Goal: Task Accomplishment & Management: Manage account settings

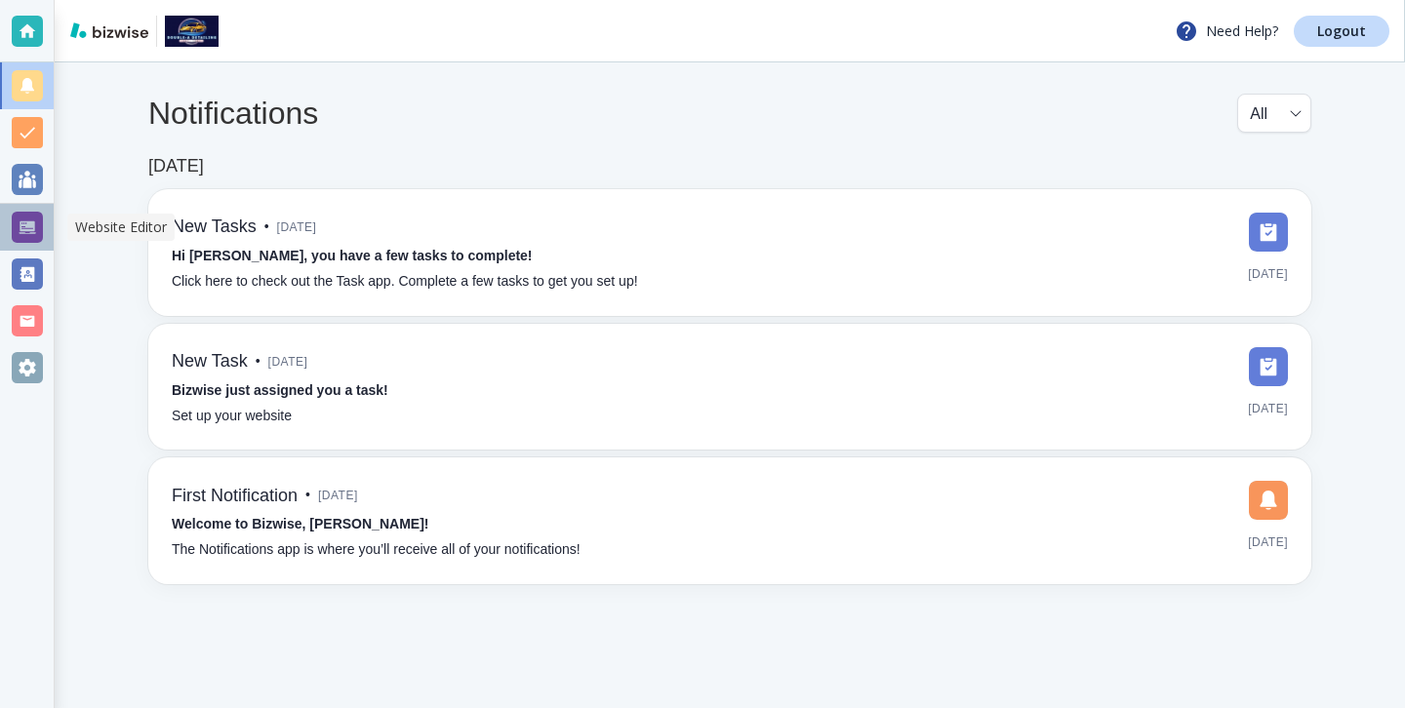
click at [31, 217] on div at bounding box center [27, 227] width 31 height 31
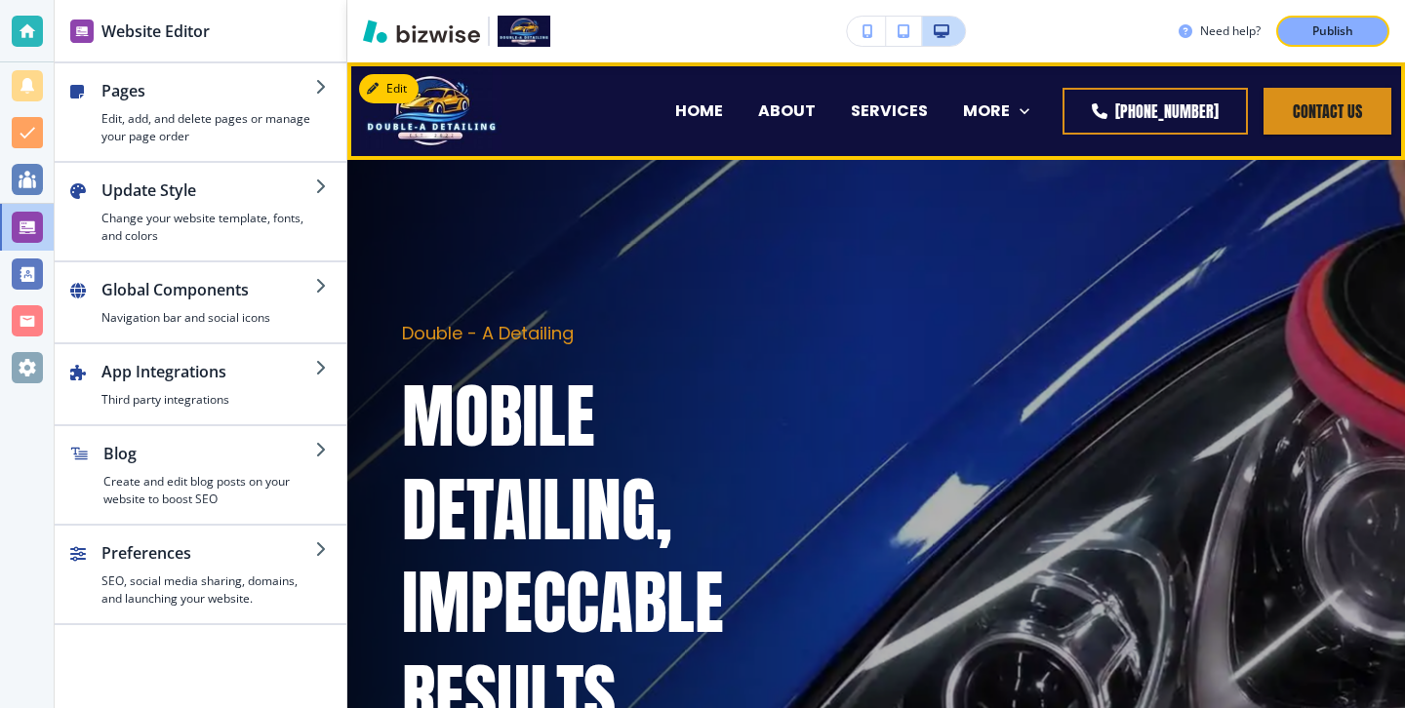
click at [1027, 122] on div "MORE OUR WORK CONTACT" at bounding box center [995, 111] width 101 height 78
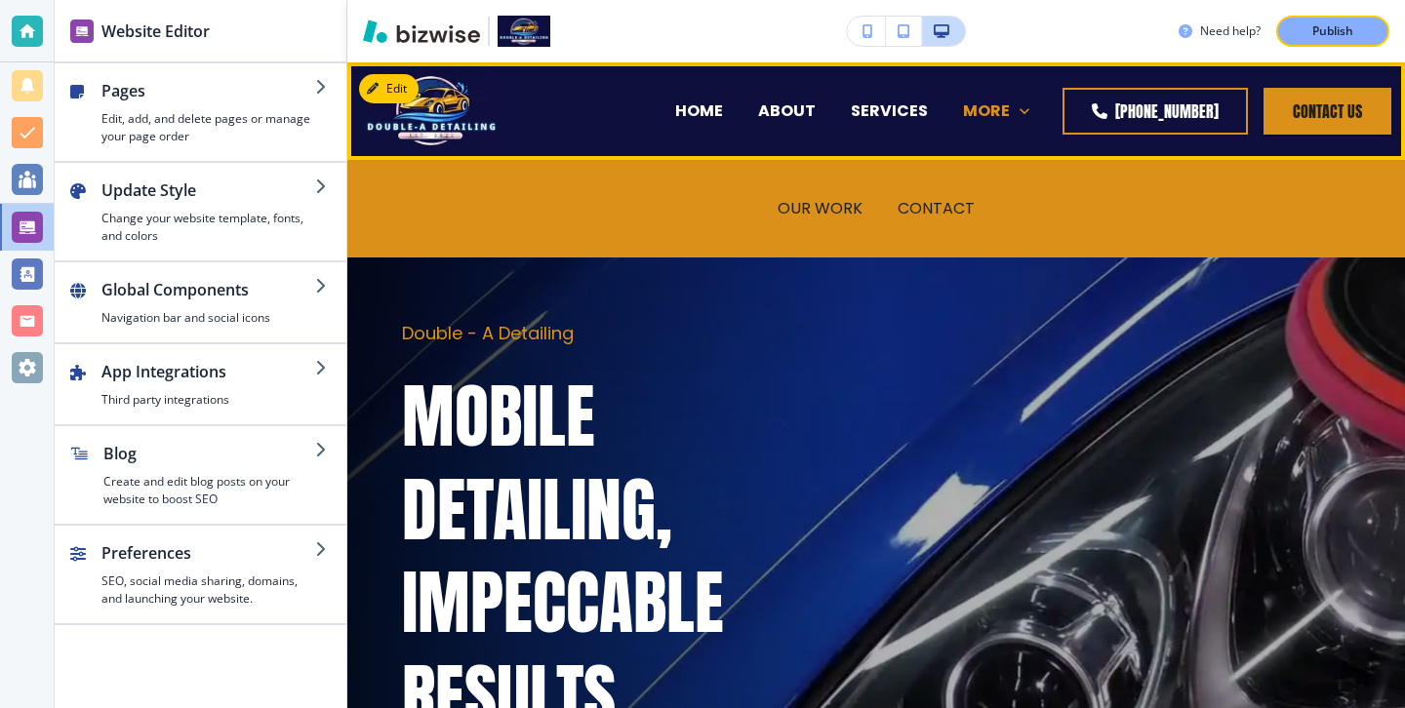
click at [1027, 113] on div "MORE" at bounding box center [996, 111] width 66 height 22
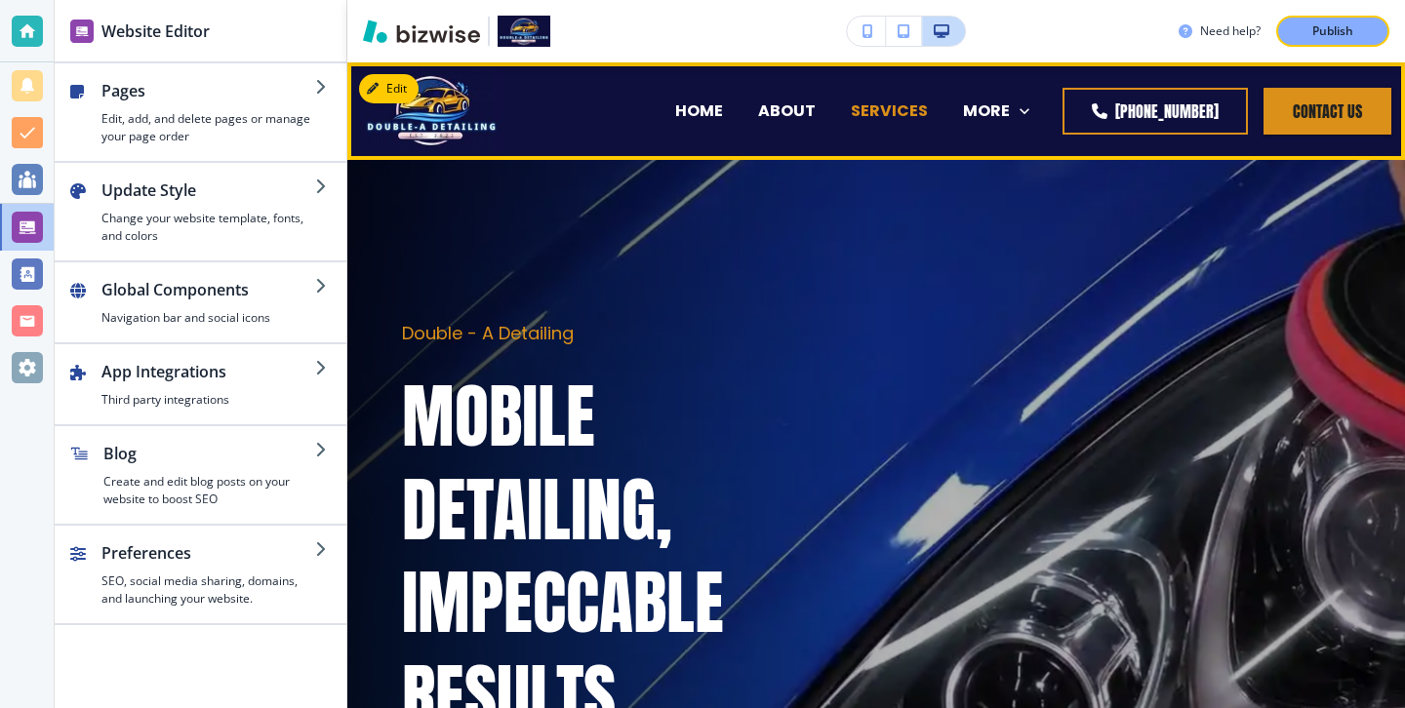
click at [851, 110] on p "SERVICES" at bounding box center [889, 111] width 77 height 22
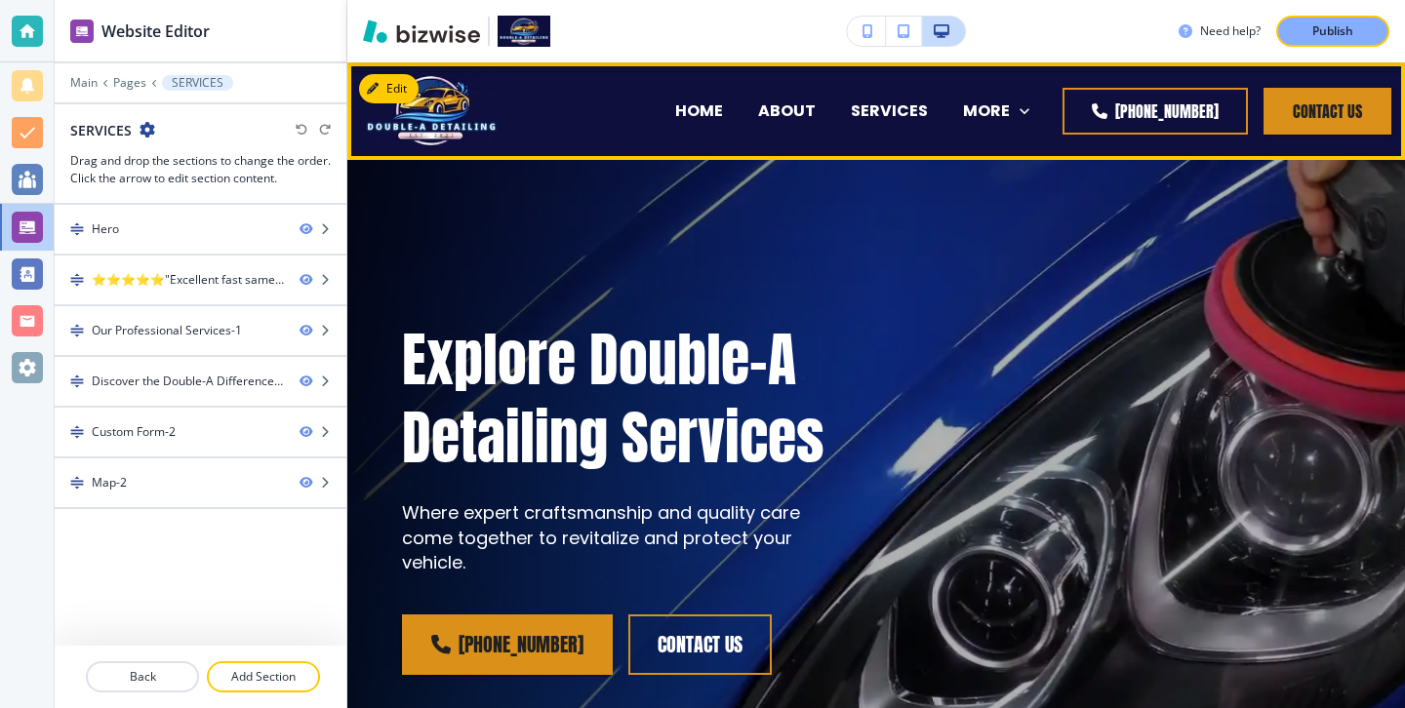
click at [686, 178] on p "TESTIMONIALS" at bounding box center [627, 189] width 118 height 22
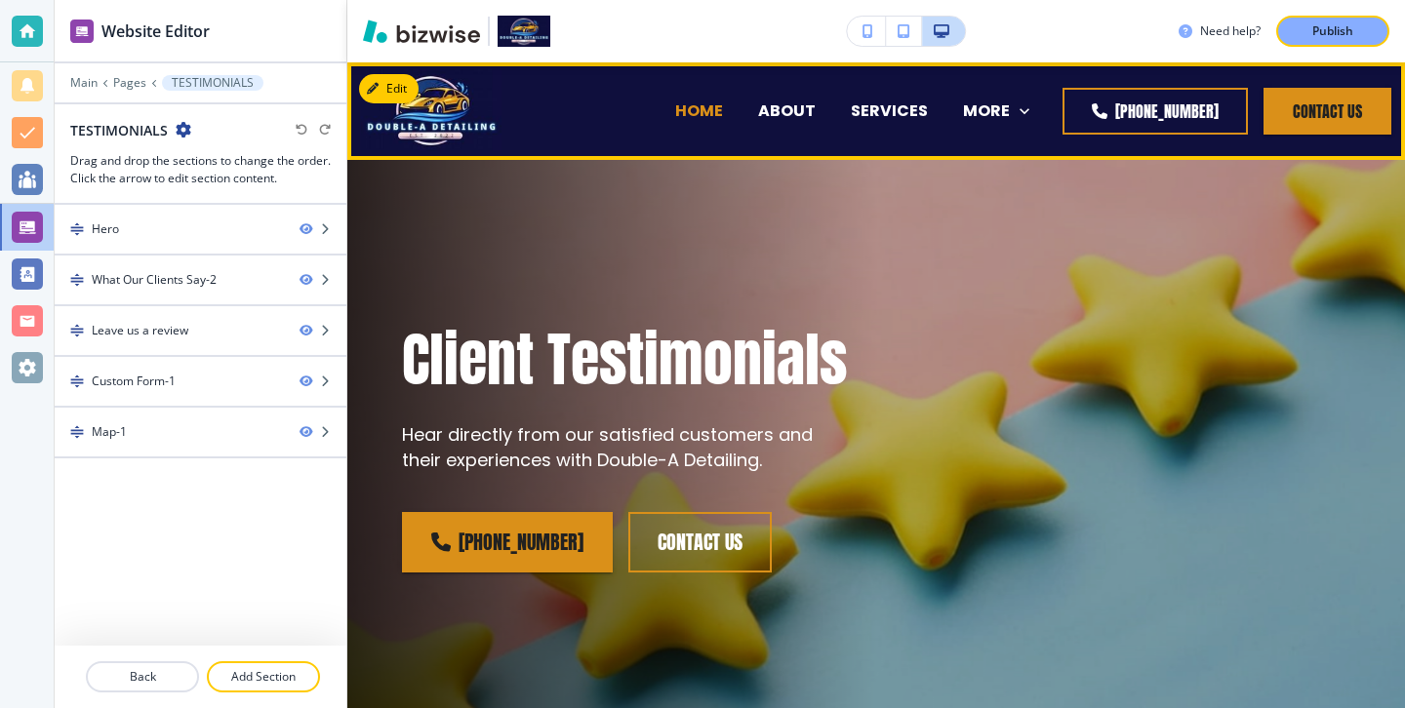
click at [675, 120] on p "HOME" at bounding box center [699, 111] width 48 height 22
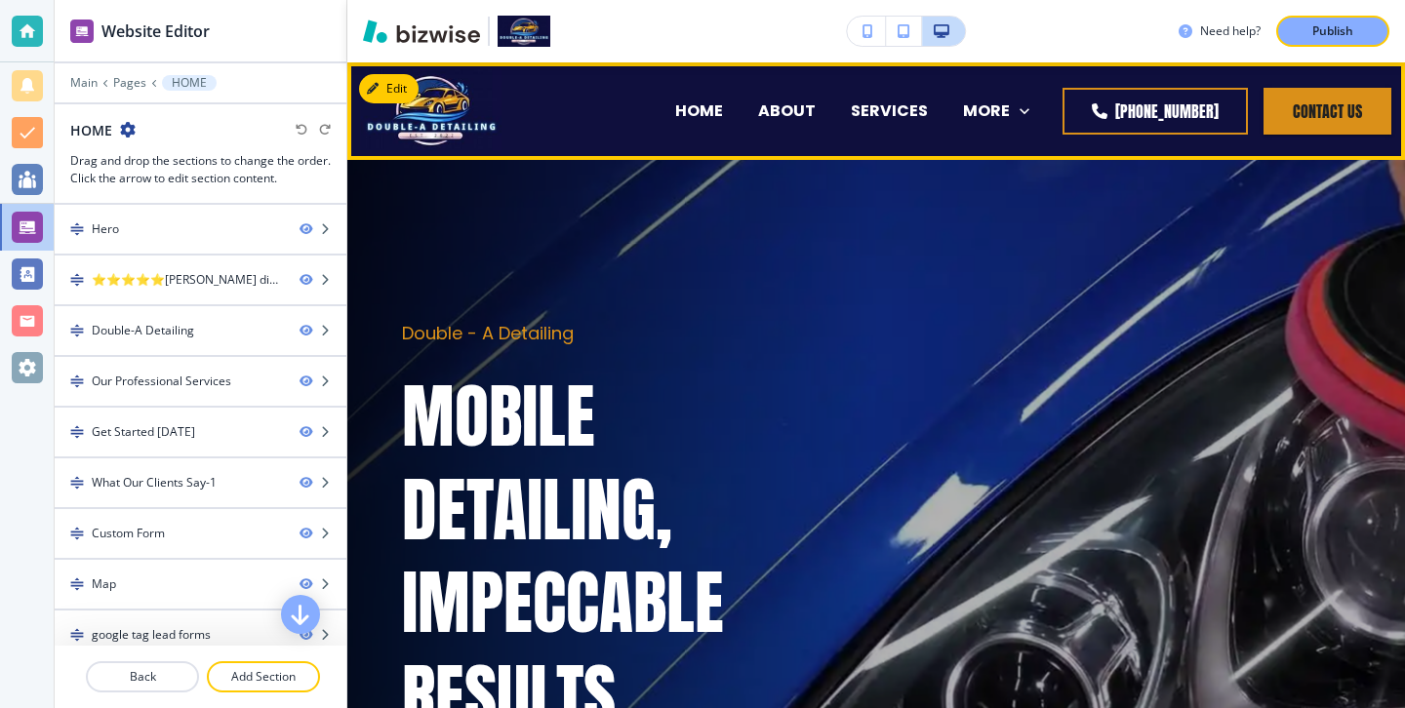
click at [833, 124] on div "SERVICES" at bounding box center [889, 111] width 112 height 78
click at [851, 120] on p "SERVICES" at bounding box center [889, 111] width 77 height 22
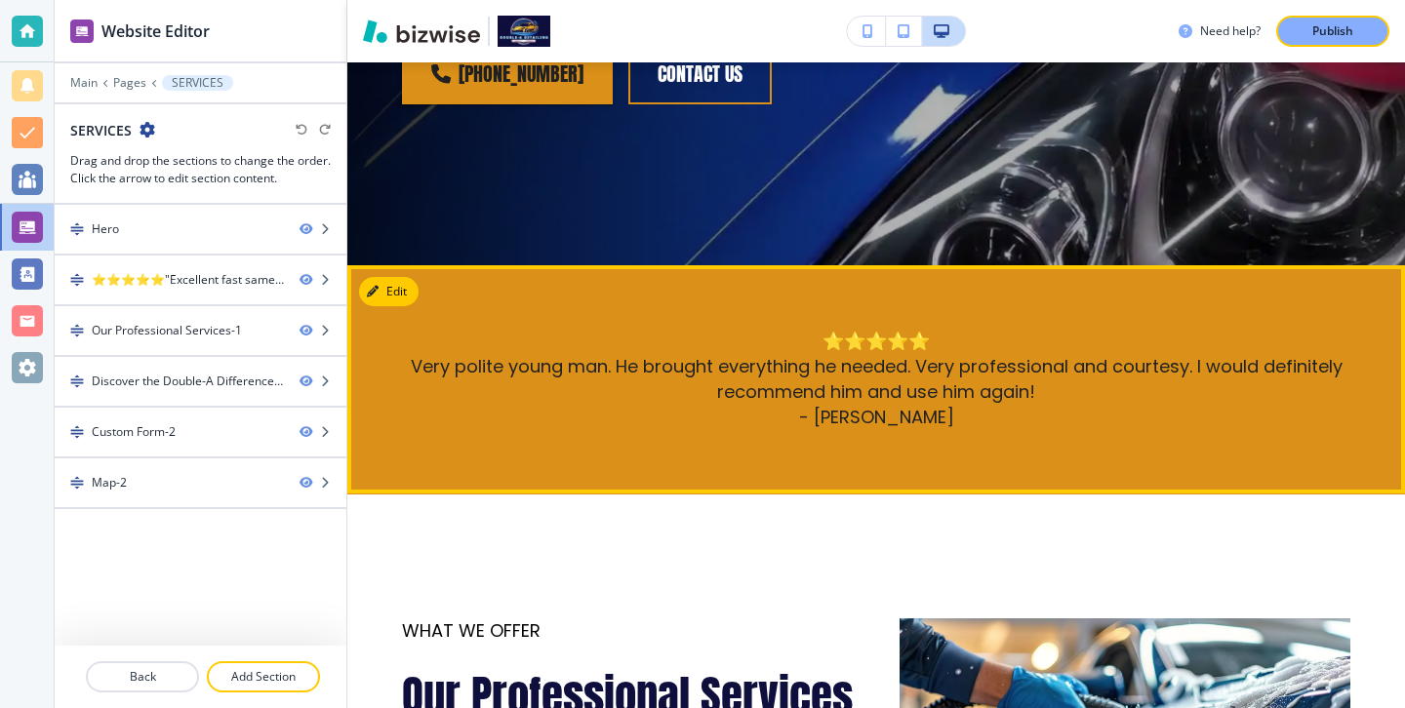
scroll to position [805, 0]
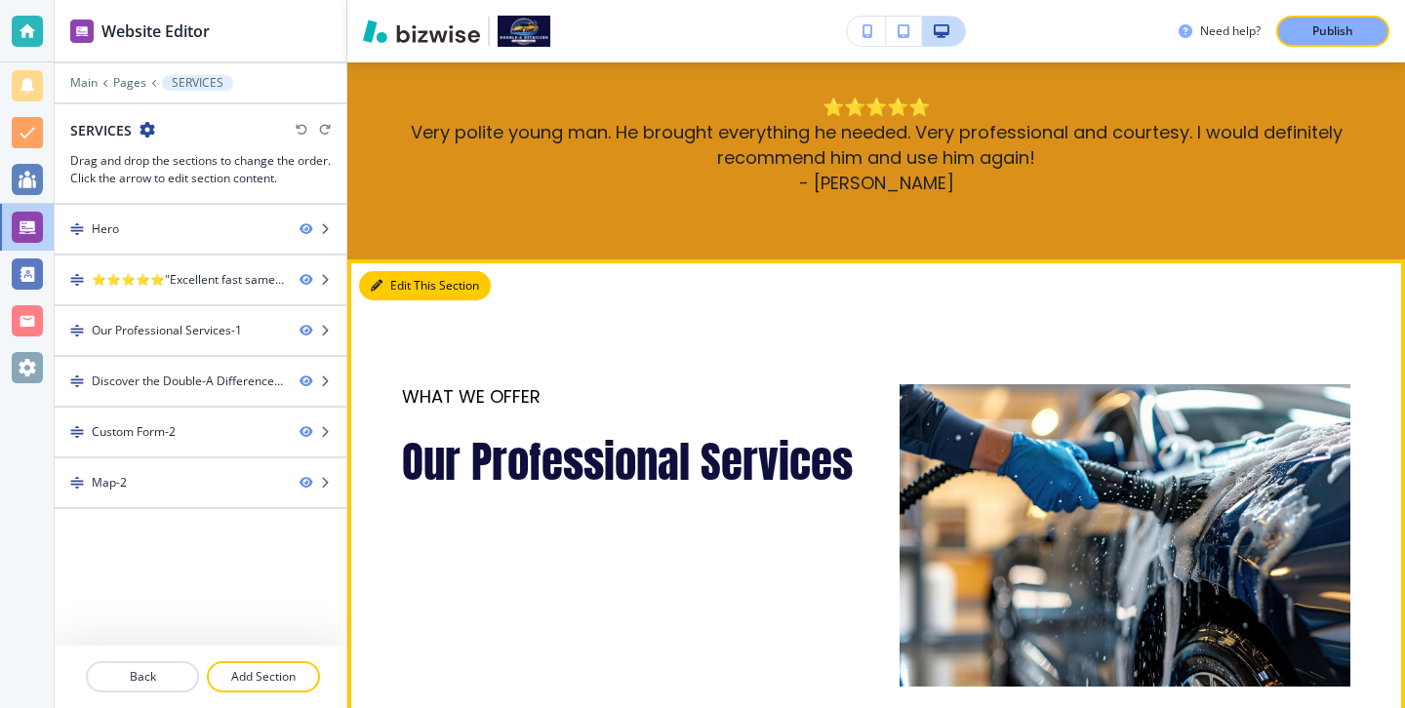
click at [396, 287] on button "Edit This Section" at bounding box center [425, 285] width 132 height 29
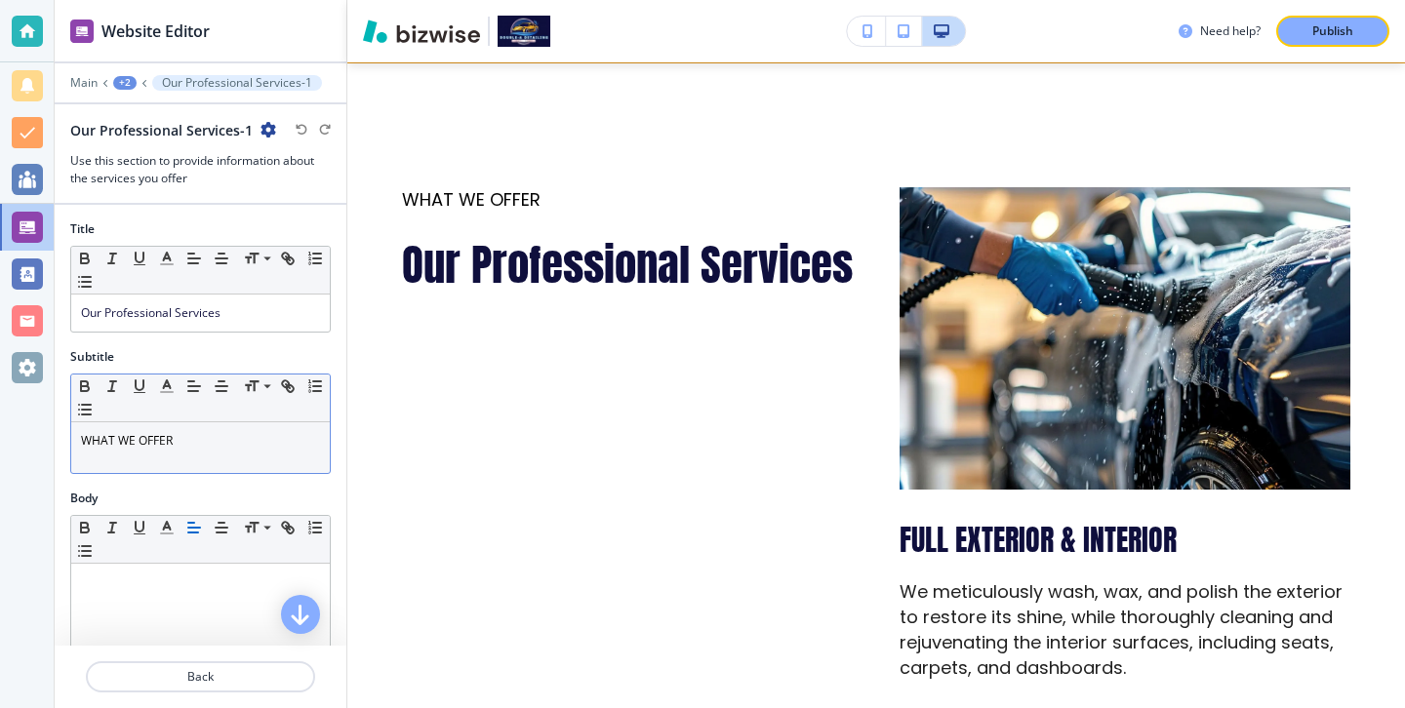
scroll to position [23, 0]
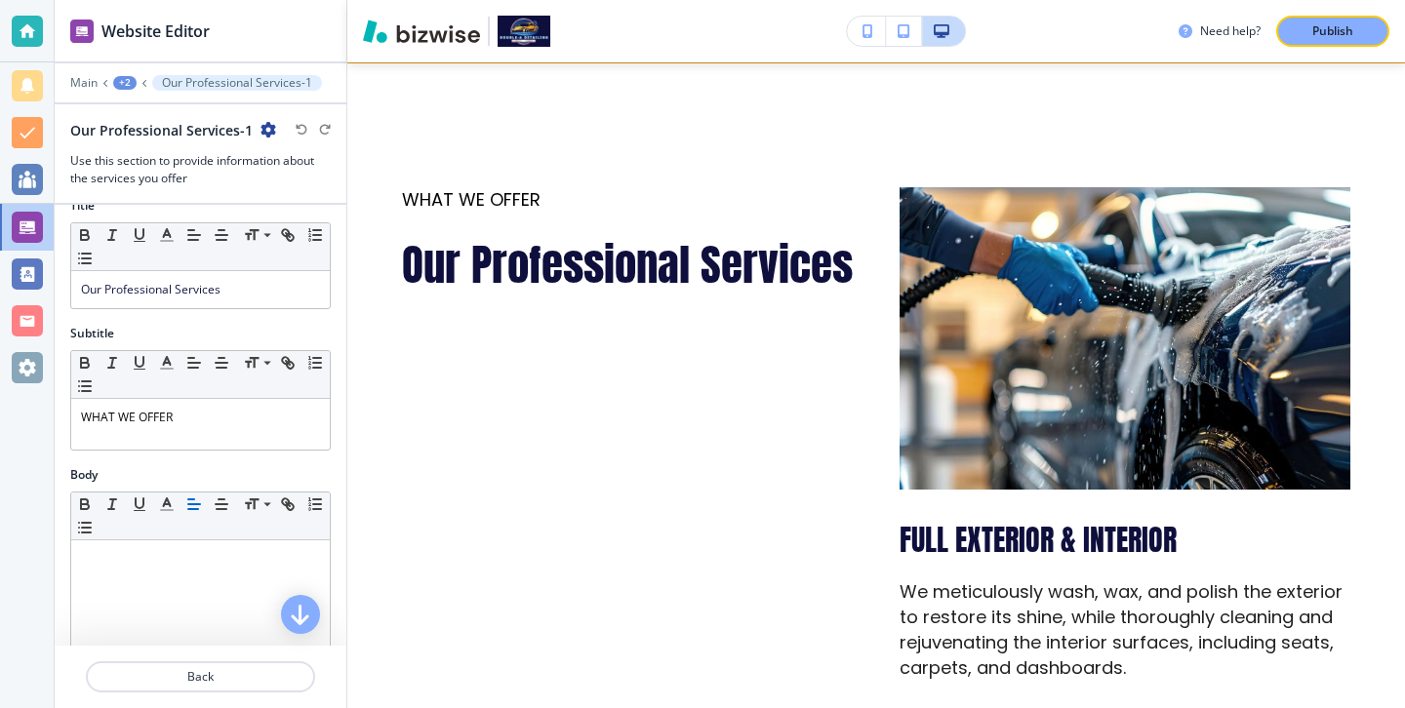
click at [261, 138] on icon "button" at bounding box center [268, 130] width 16 height 16
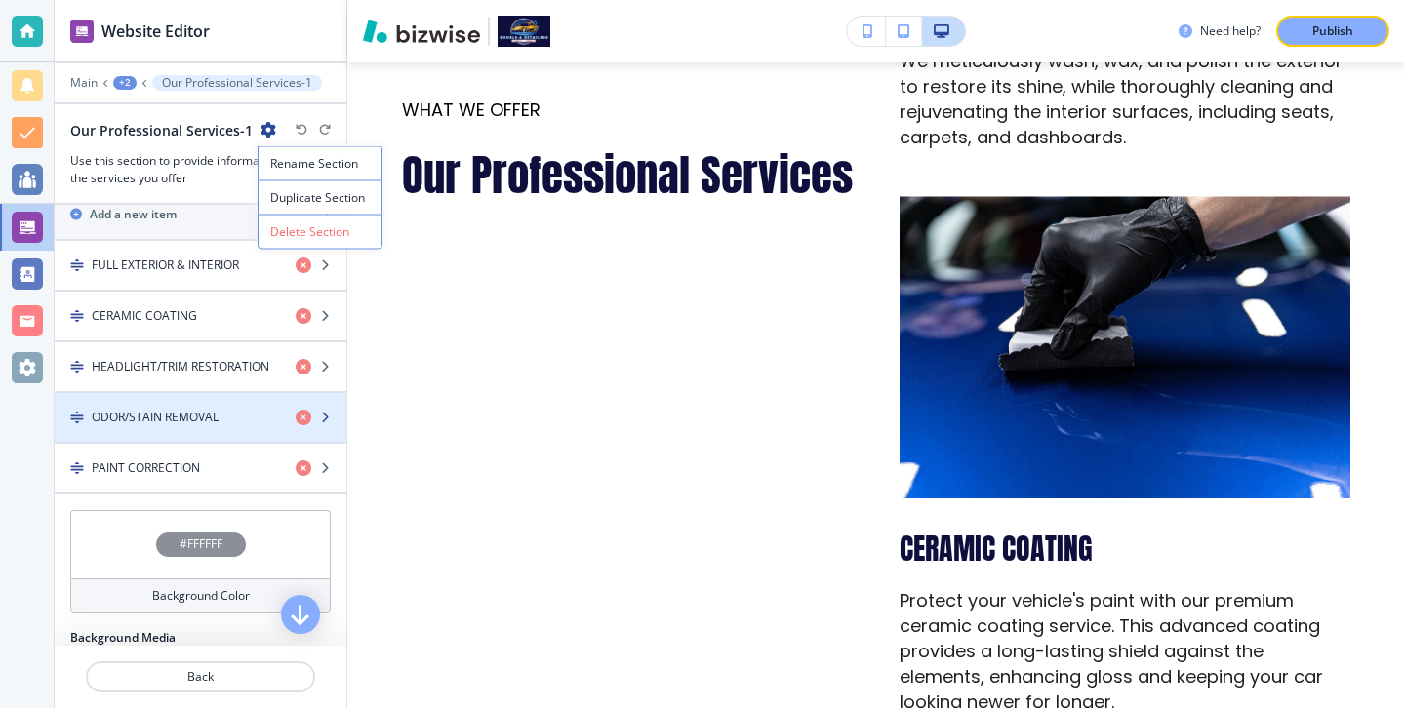
scroll to position [563, 0]
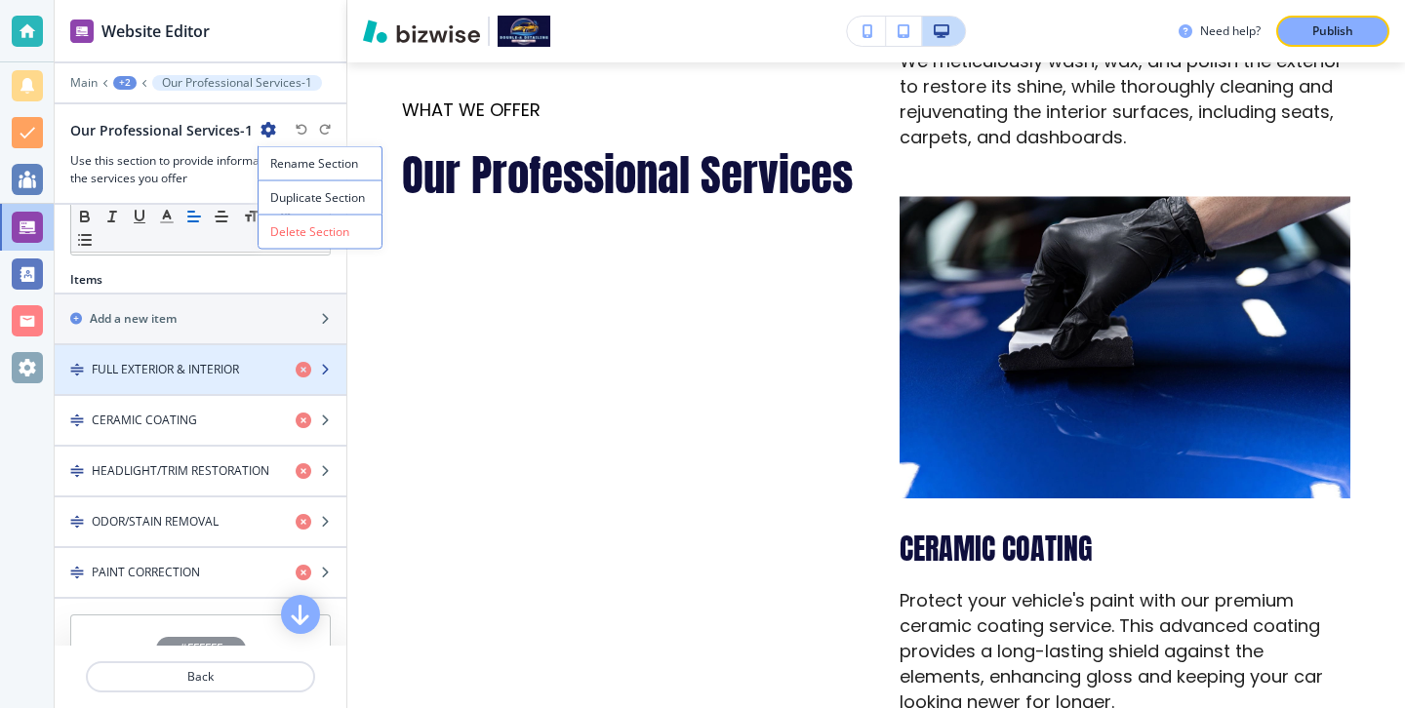
click at [231, 382] on div "button" at bounding box center [201, 387] width 292 height 16
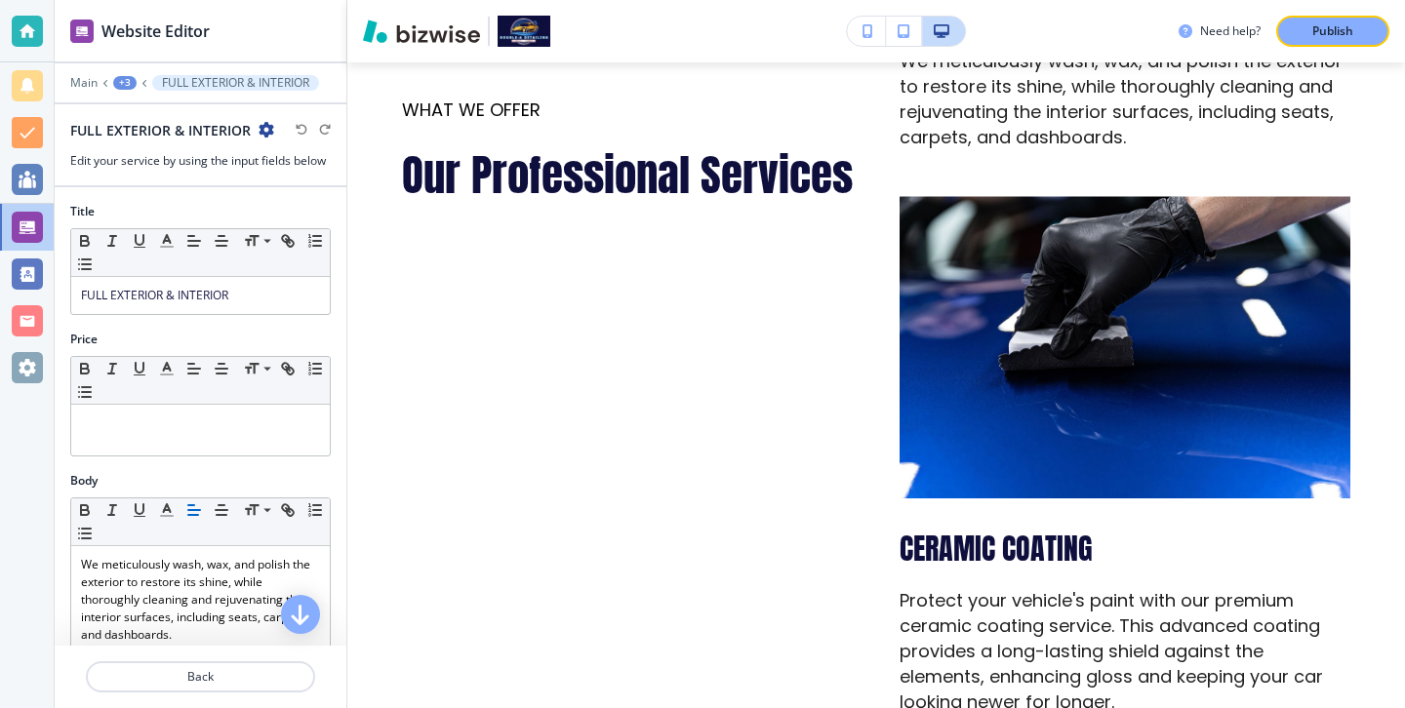
click at [255, 128] on div "FULL EXTERIOR & INTERIOR" at bounding box center [172, 130] width 204 height 20
click at [260, 128] on icon "button" at bounding box center [267, 130] width 16 height 16
click at [313, 205] on p "Duplicate FULL EXTERIOR & INTERIOR" at bounding box center [320, 198] width 100 height 18
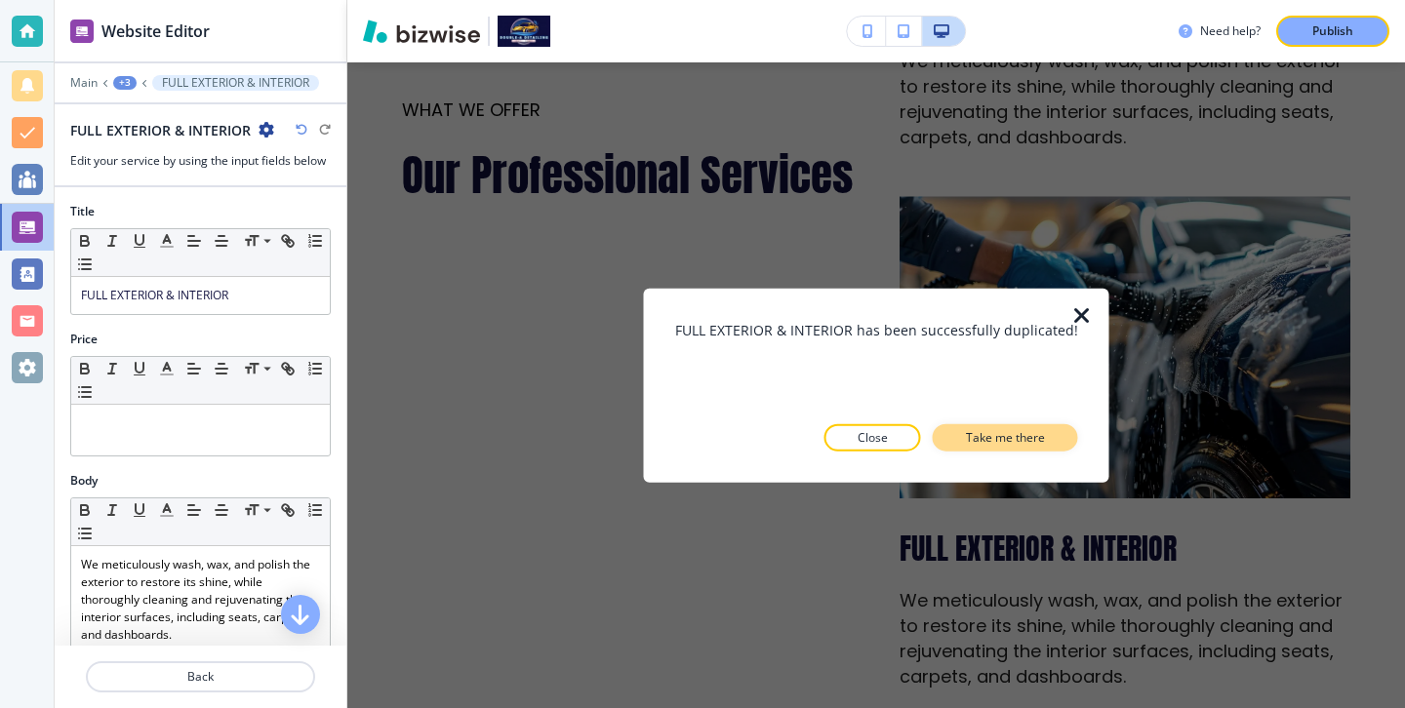
click at [1025, 436] on p "Take me there" at bounding box center [1005, 437] width 79 height 18
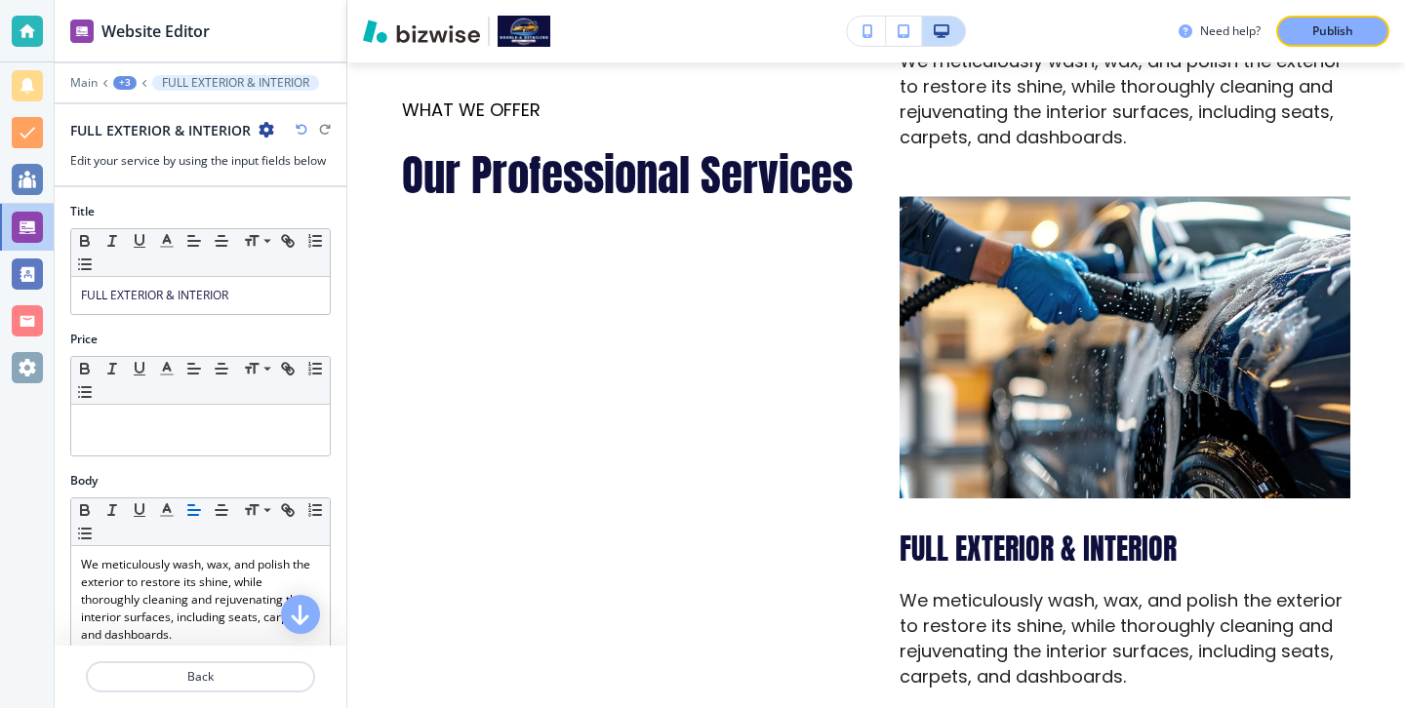
click at [267, 129] on icon "button" at bounding box center [267, 130] width 16 height 16
click at [323, 225] on p "Delete FULL EXTERIOR & INTERIOR" at bounding box center [320, 232] width 100 height 18
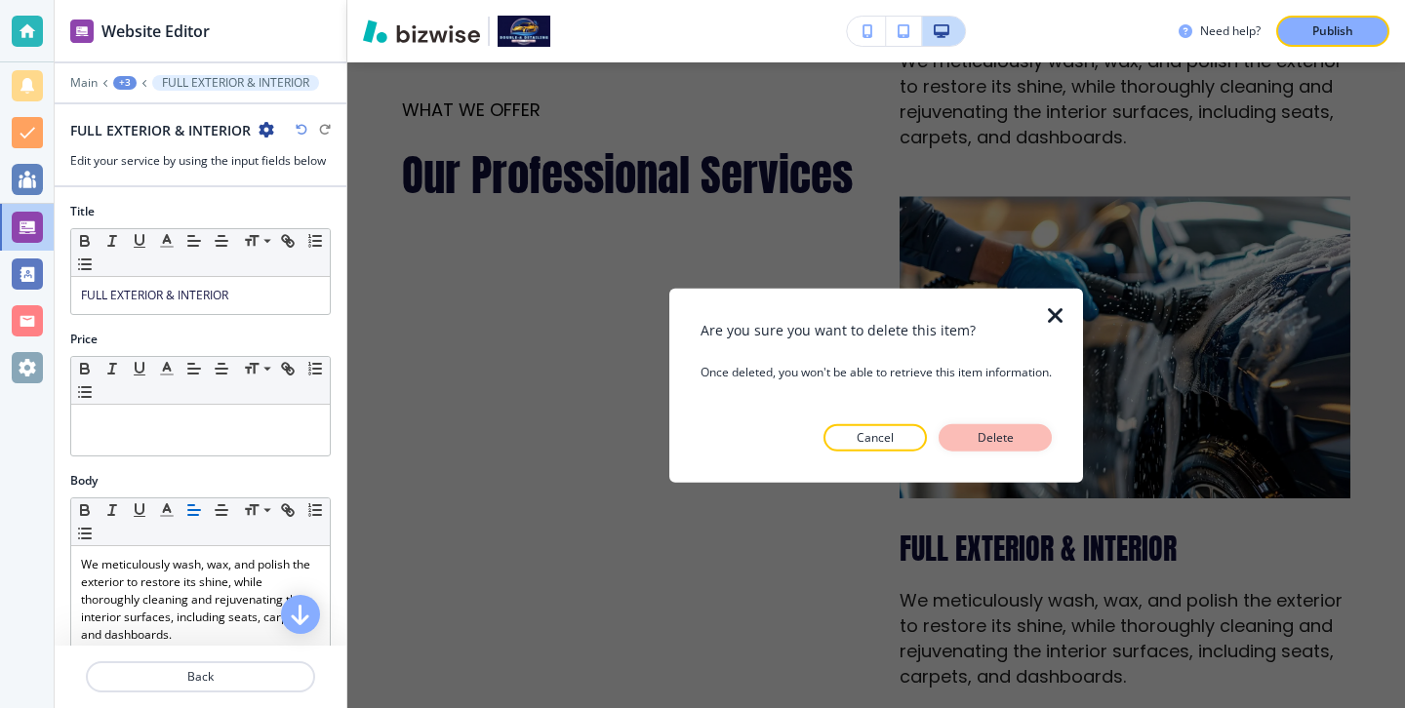
click at [959, 429] on button "Delete" at bounding box center [995, 436] width 113 height 27
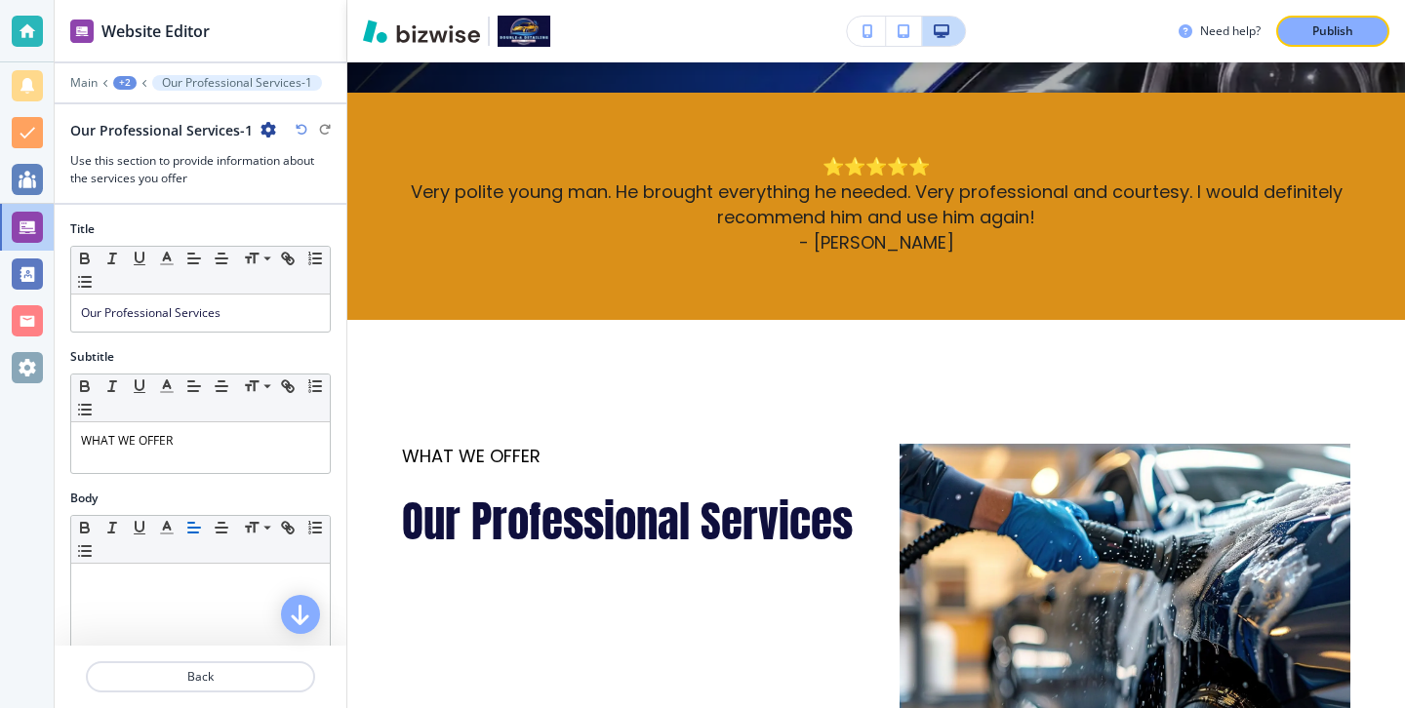
scroll to position [665, 0]
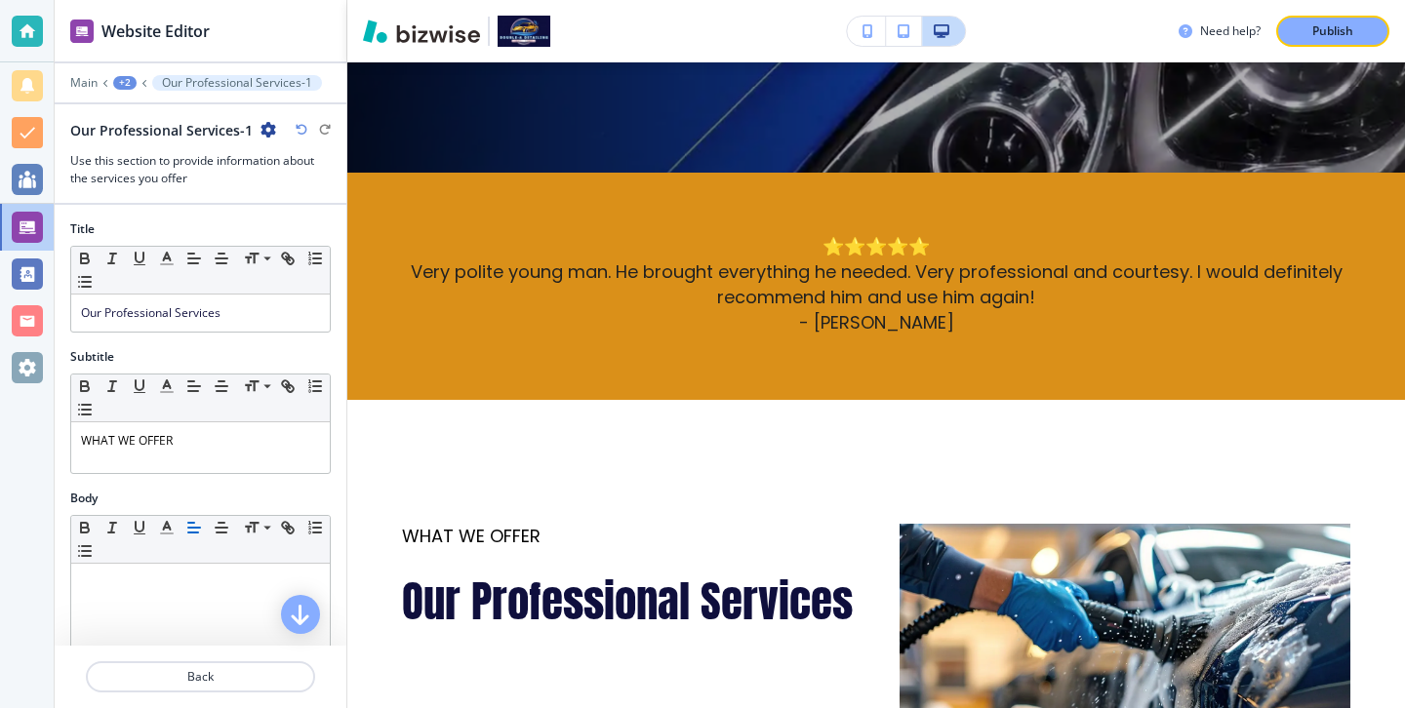
click at [632, 272] on p "Very polite young man. He brought everything he needed. Very professional and c…" at bounding box center [876, 285] width 948 height 51
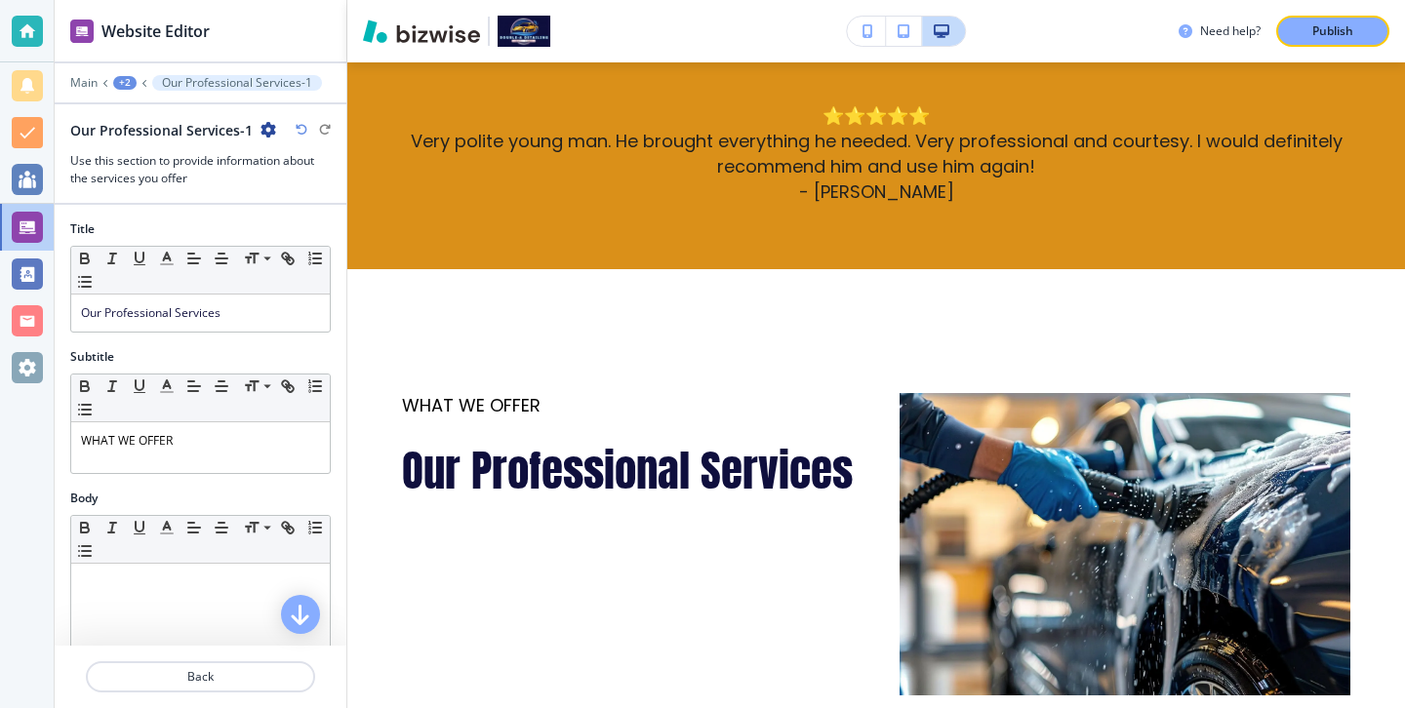
scroll to position [897, 0]
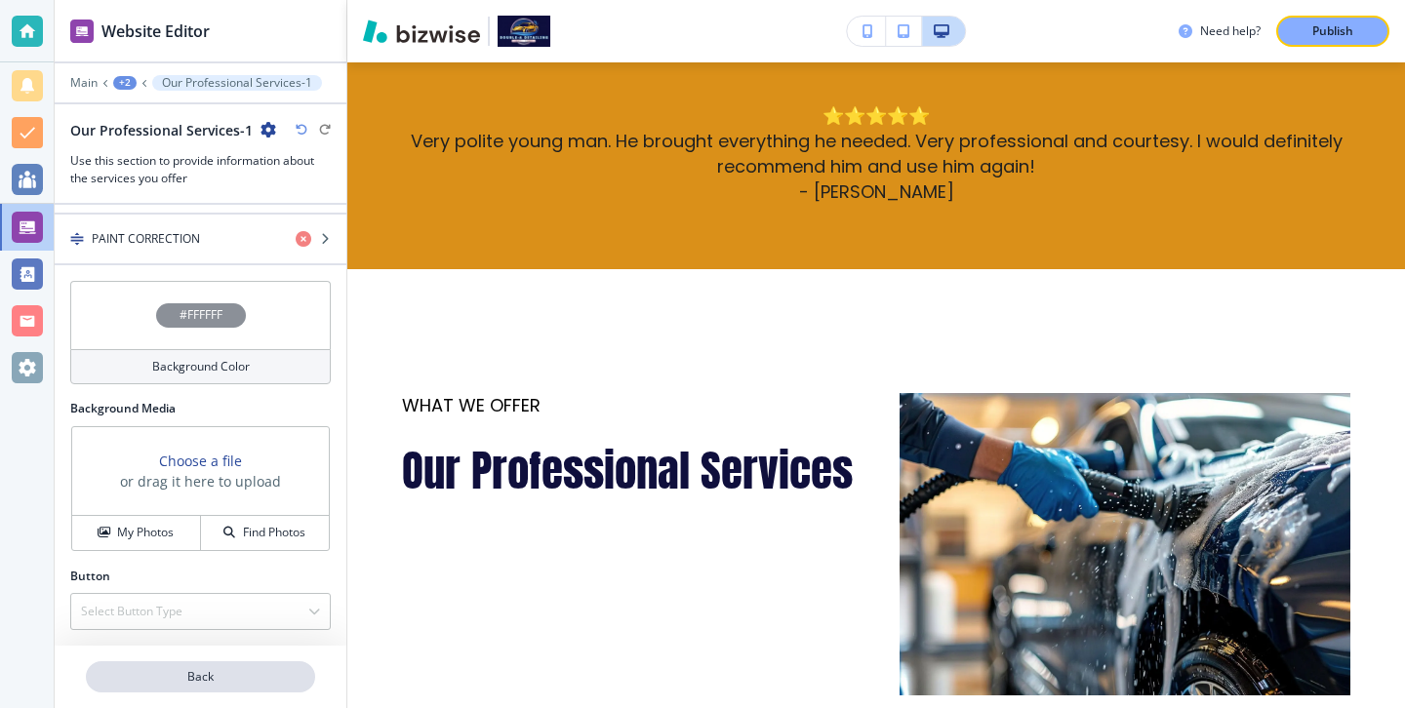
click at [201, 673] on p "Back" at bounding box center [200, 677] width 225 height 18
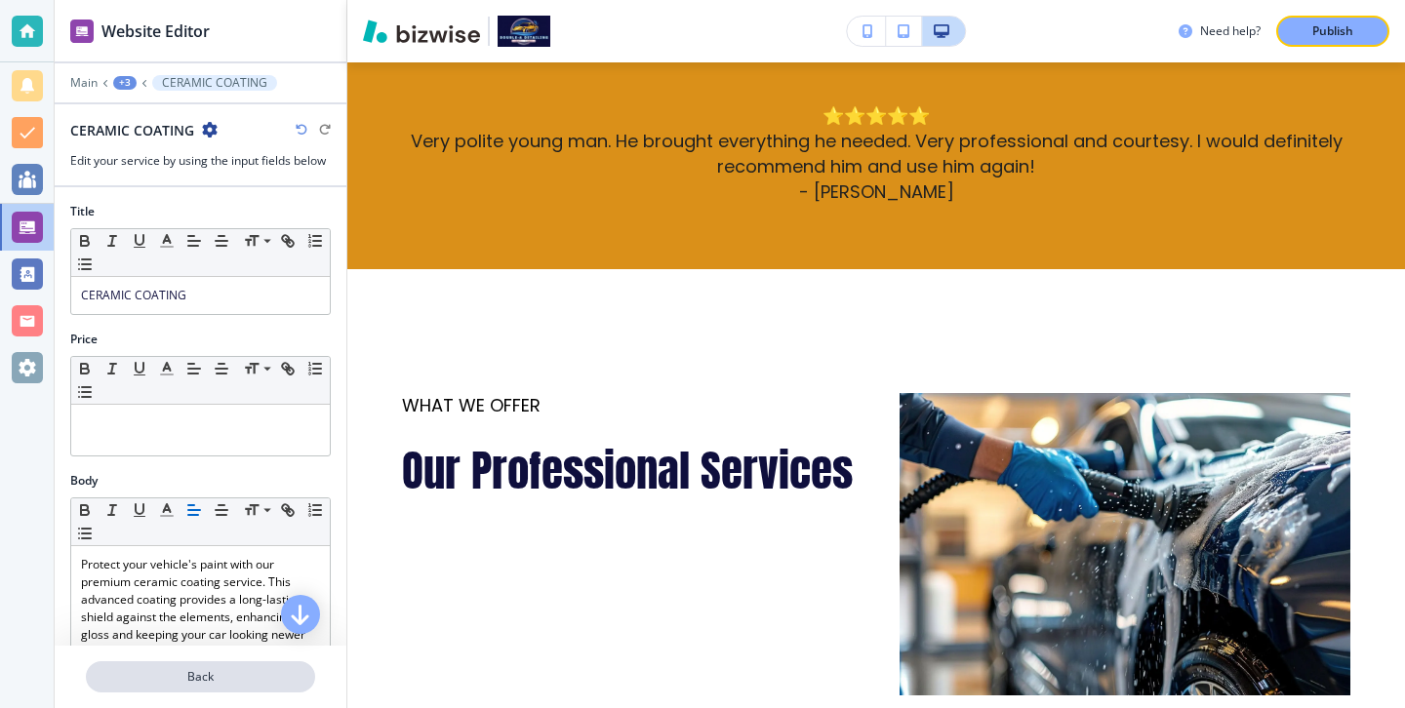
click at [204, 668] on p "Back" at bounding box center [200, 677] width 225 height 18
click at [205, 669] on p "Back" at bounding box center [200, 677] width 225 height 18
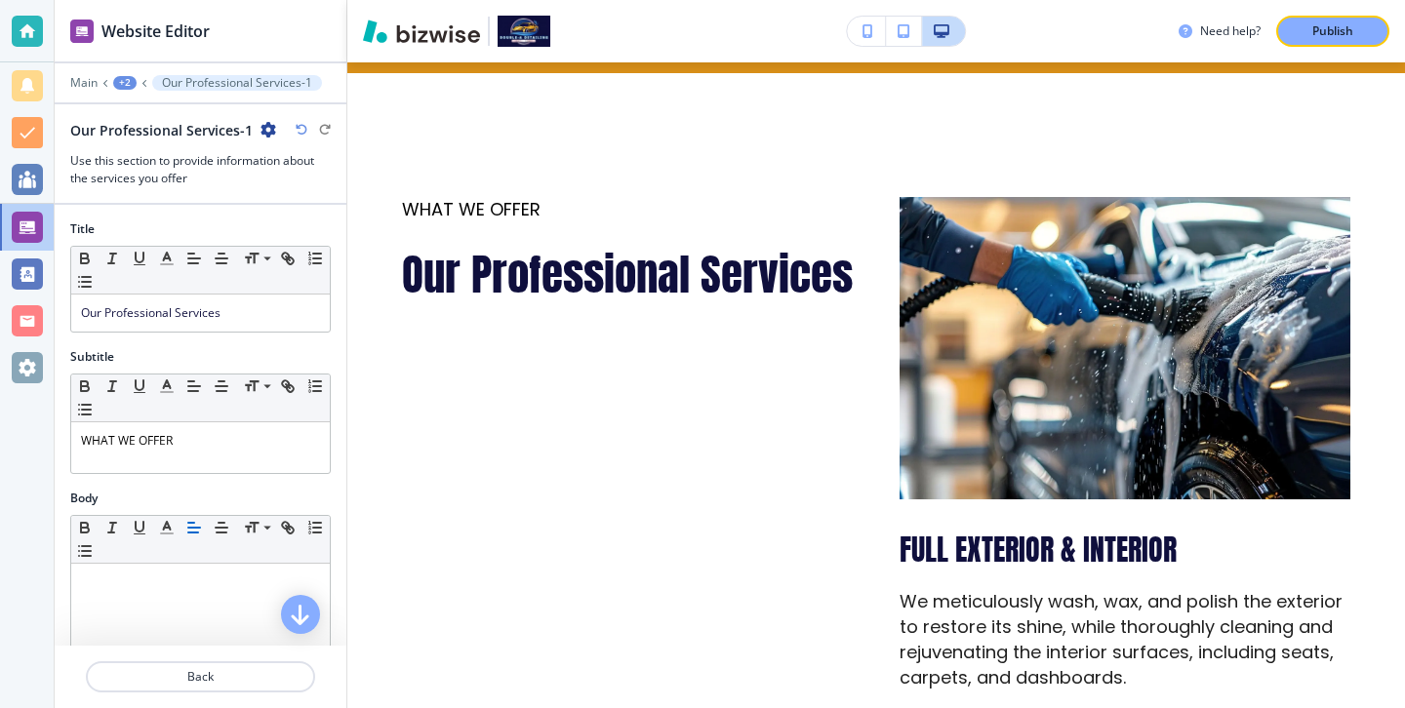
scroll to position [1002, 0]
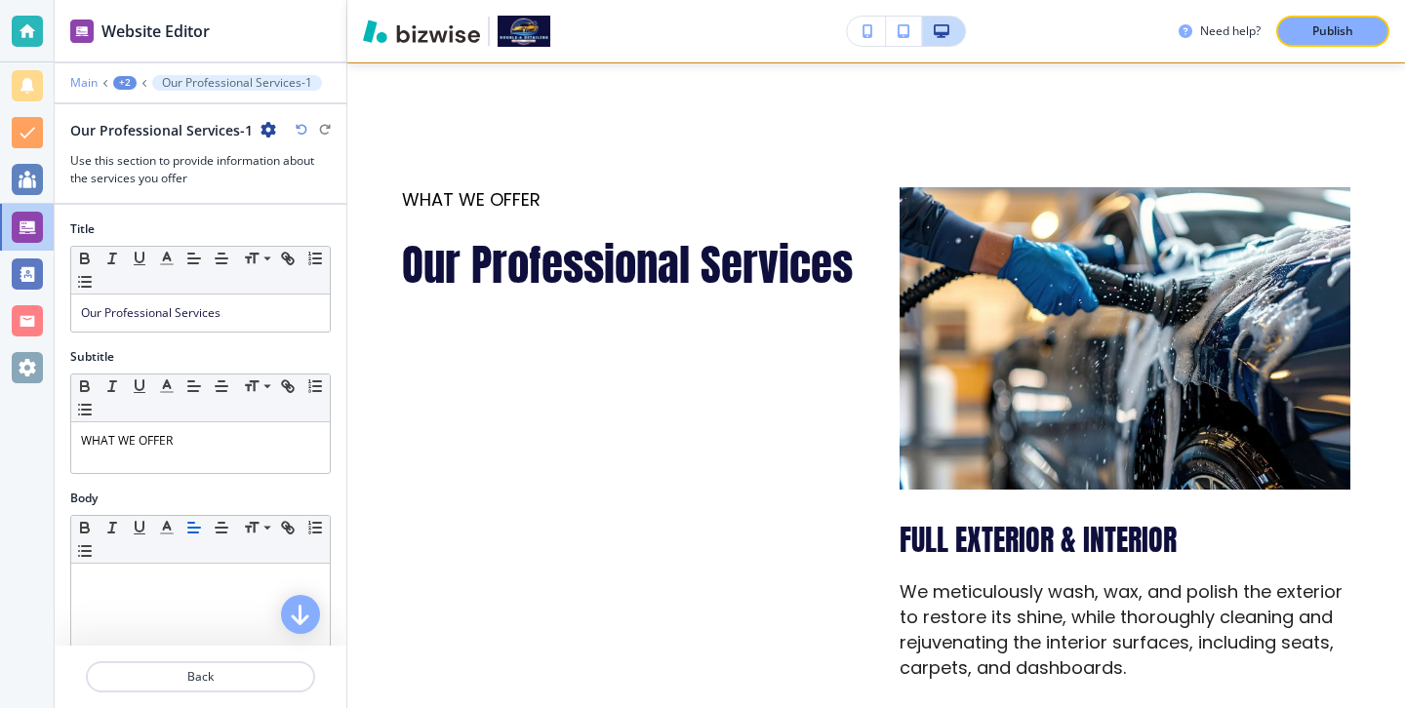
click at [75, 89] on p "Main" at bounding box center [83, 83] width 27 height 14
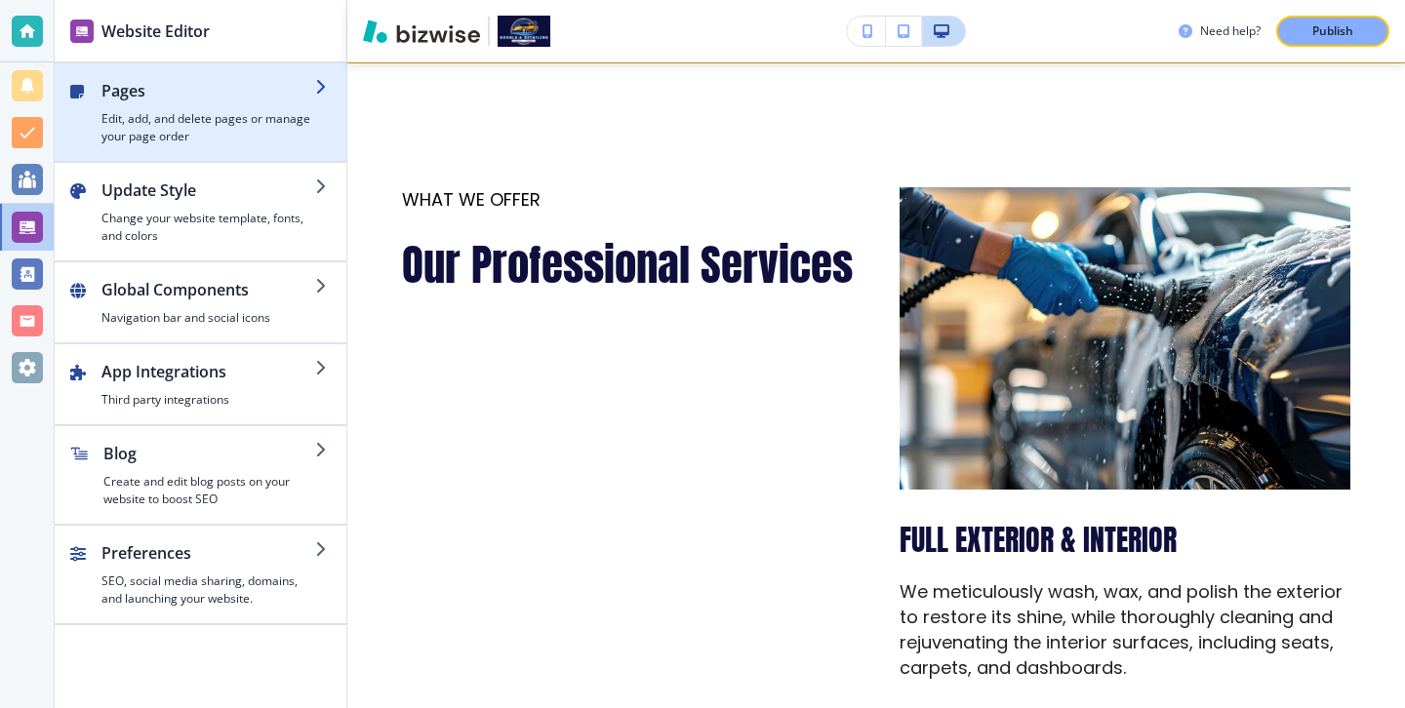
click at [200, 140] on h4 "Edit, add, and delete pages or manage your page order" at bounding box center [208, 127] width 214 height 35
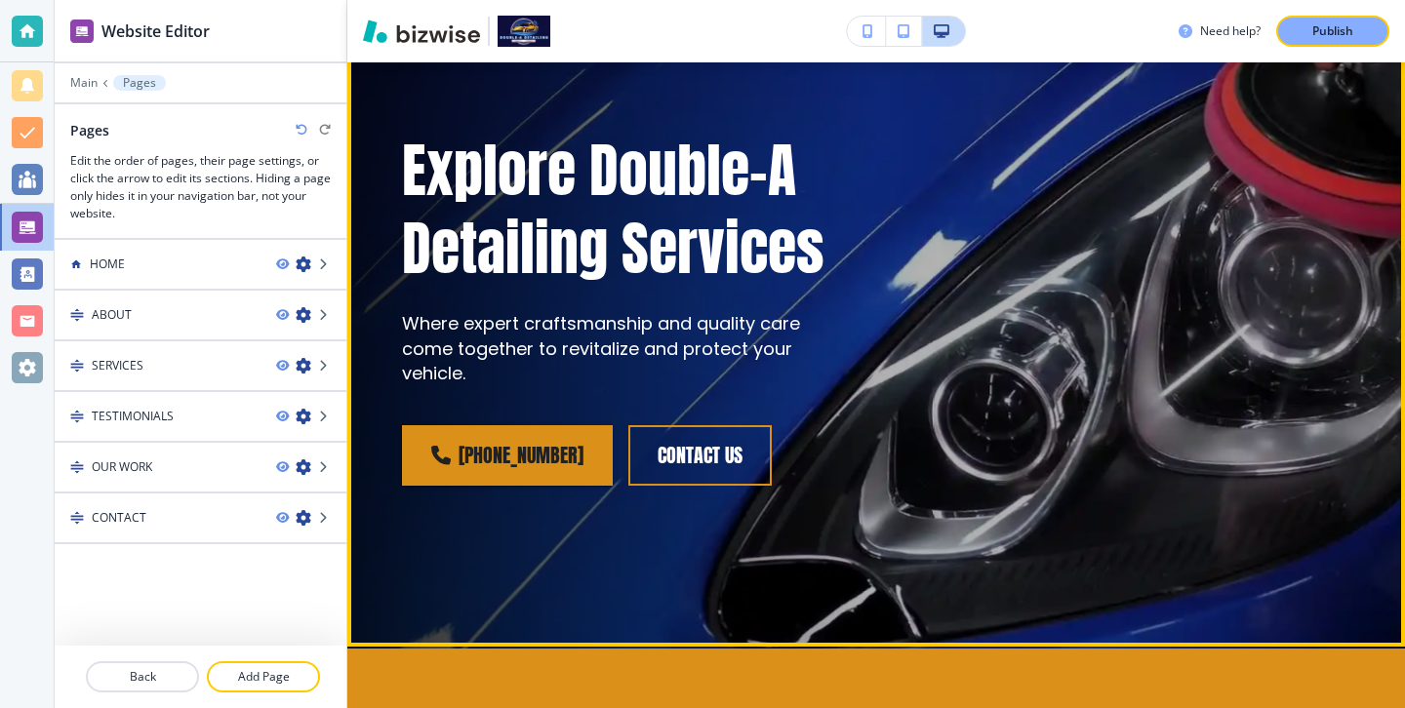
scroll to position [0, 0]
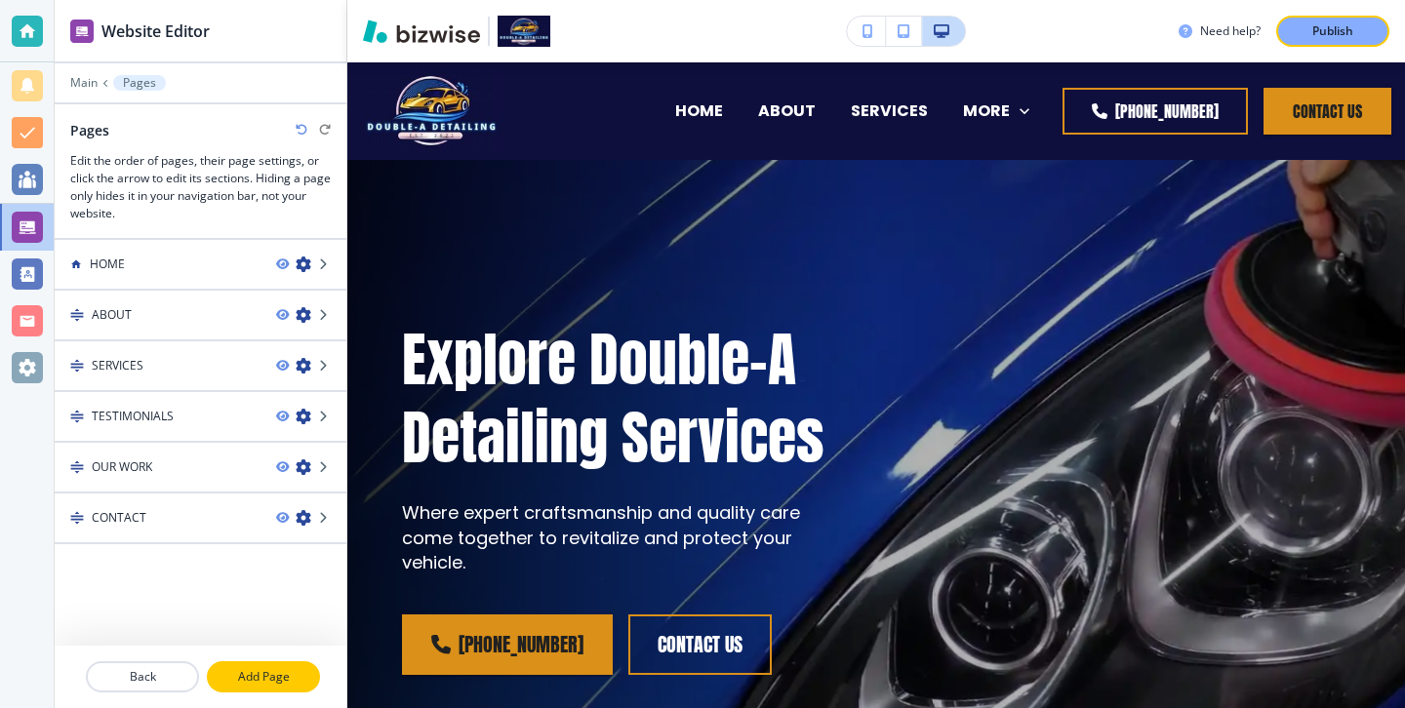
click at [244, 676] on p "Add Page" at bounding box center [263, 677] width 109 height 18
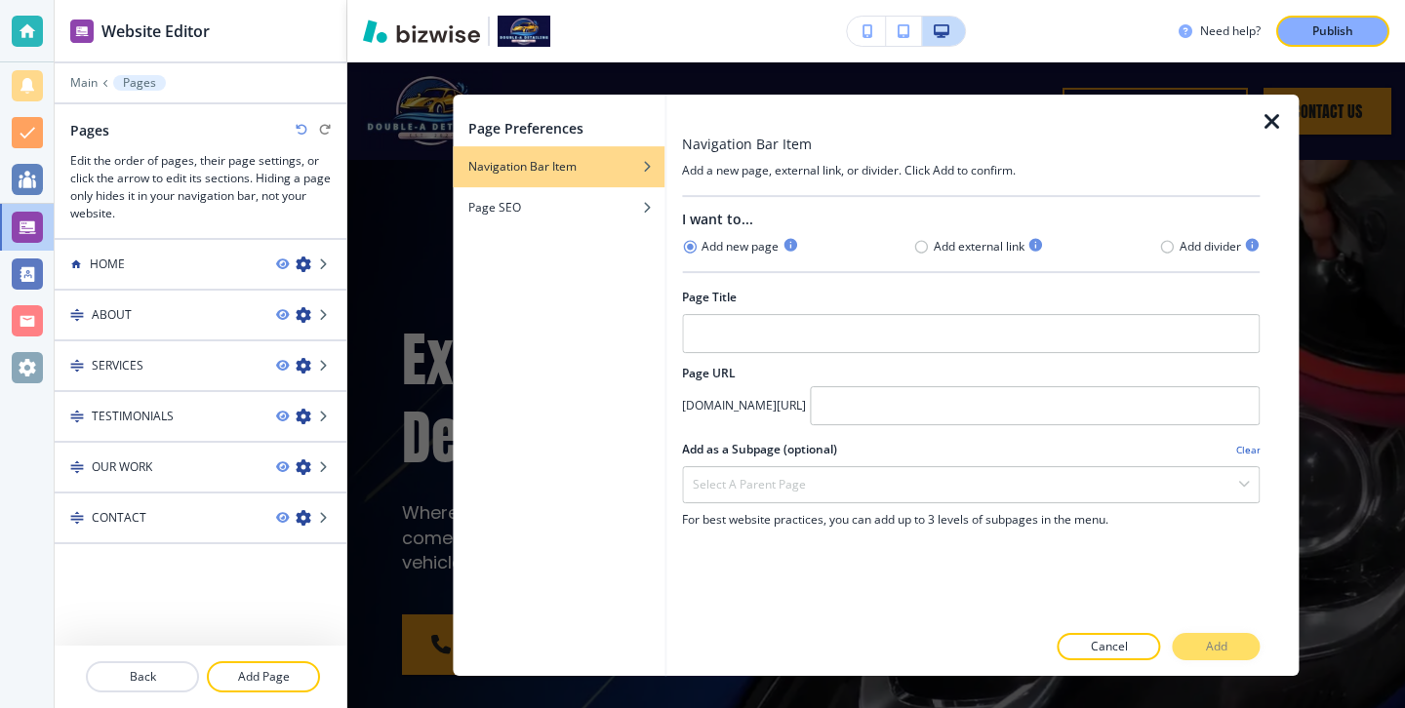
click at [775, 504] on div at bounding box center [971, 507] width 578 height 8
click at [805, 477] on div "Select a parent page" at bounding box center [971, 484] width 576 height 35
click at [784, 581] on h4 "SERVICES" at bounding box center [971, 586] width 556 height 18
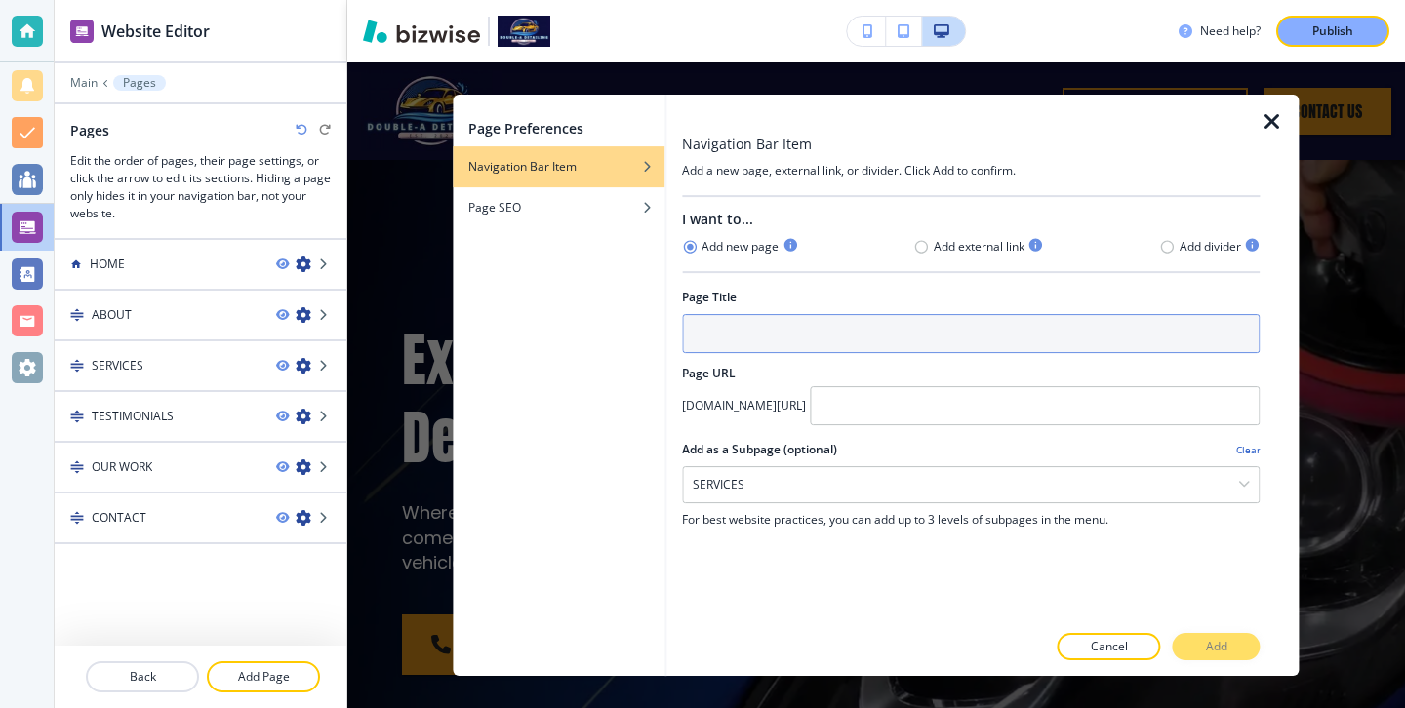
click at [837, 347] on input "text" at bounding box center [971, 333] width 578 height 39
type input "Interior Detailing"
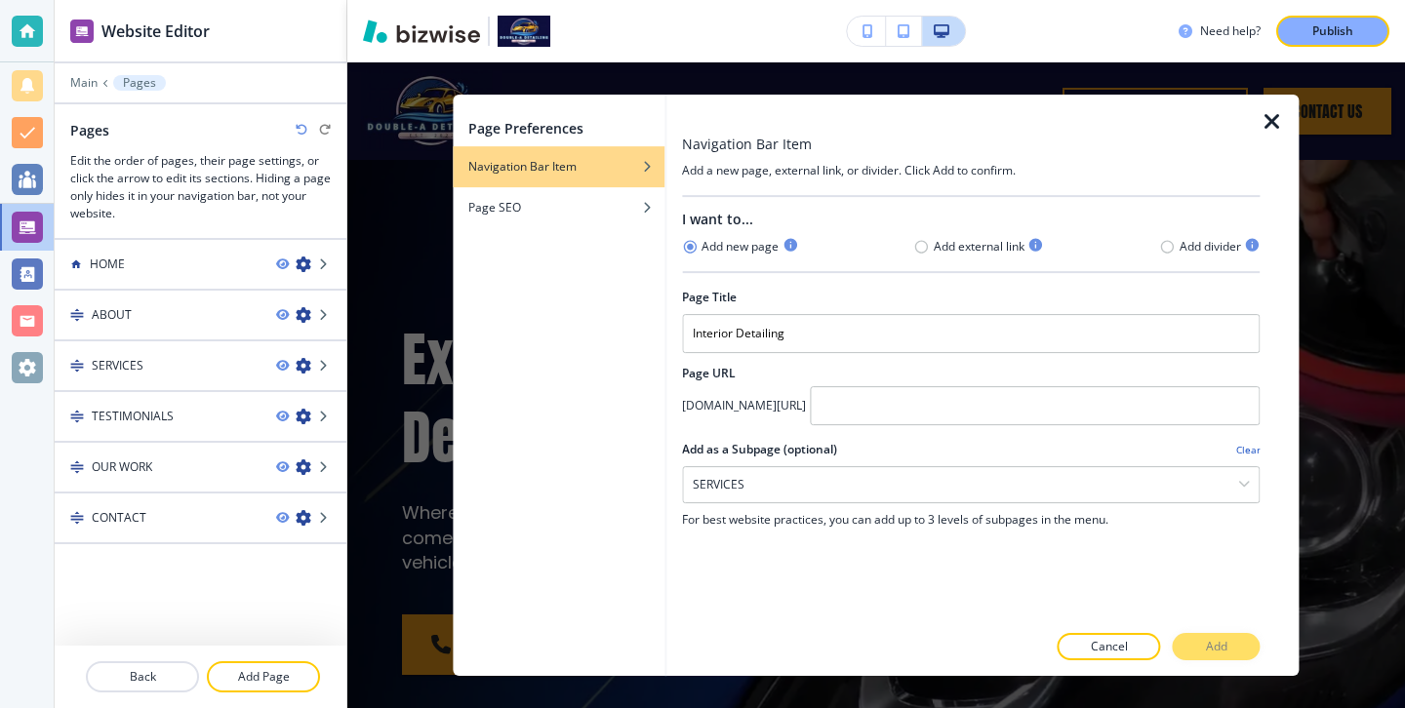
click at [855, 443] on div "Add as a Subpage (optional) Clear" at bounding box center [971, 450] width 578 height 18
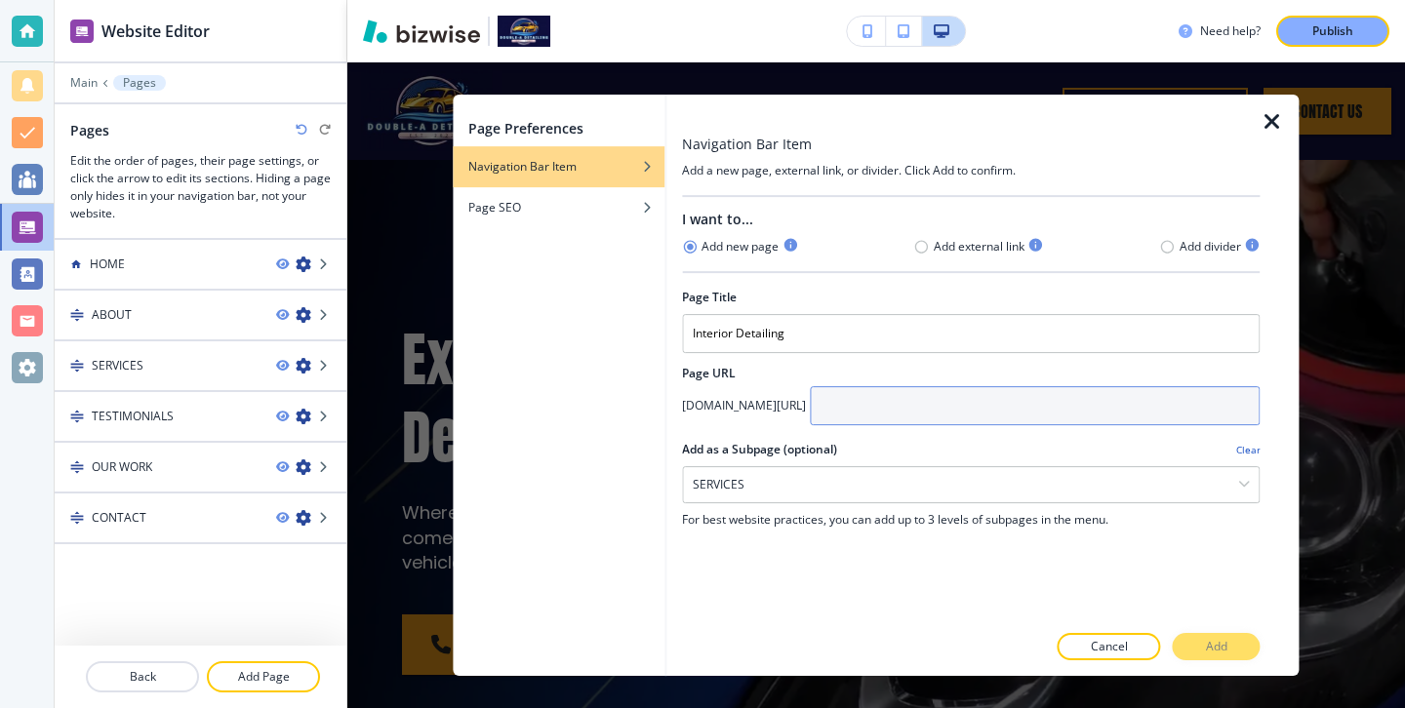
click at [877, 412] on input "text" at bounding box center [1035, 405] width 450 height 39
type input "interior-detailing"
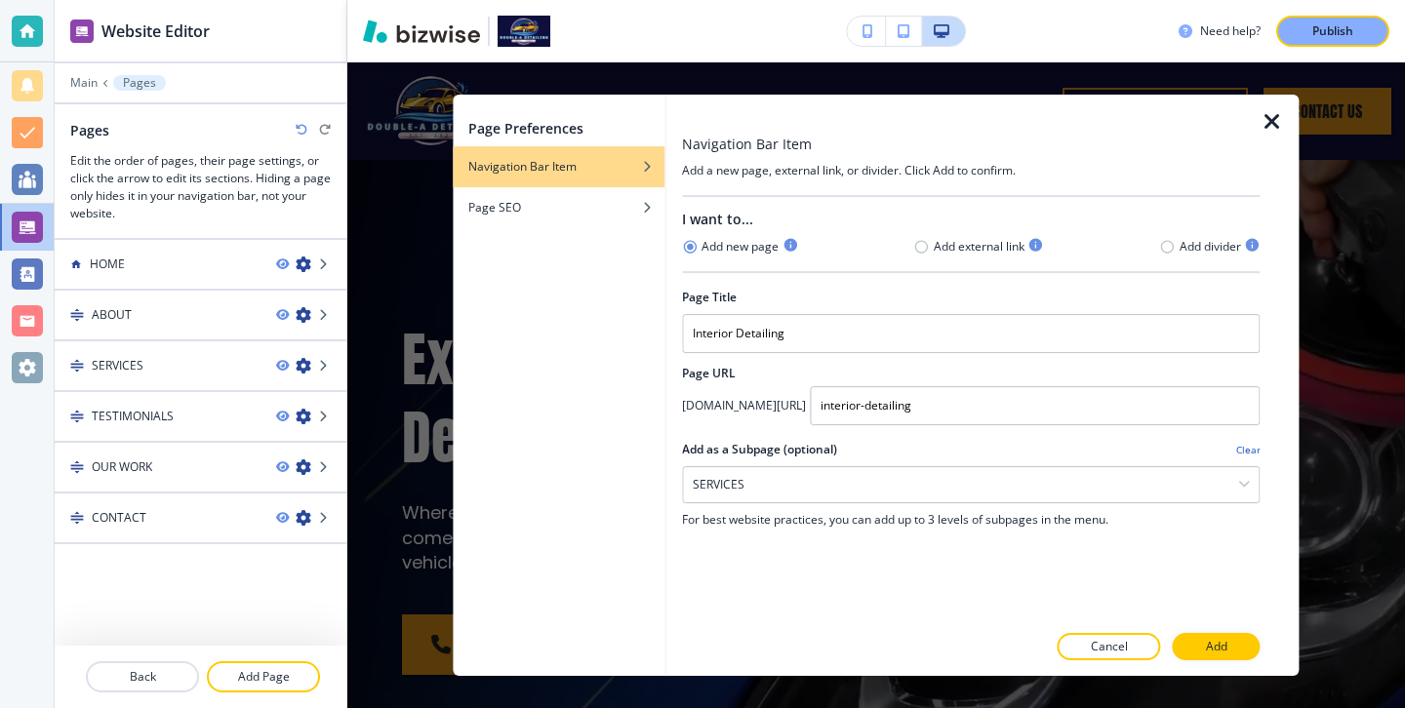
click at [621, 232] on div "Page Preferences Navigation Bar Item Page SEO" at bounding box center [559, 385] width 212 height 581
click at [609, 188] on div "button" at bounding box center [559, 193] width 212 height 12
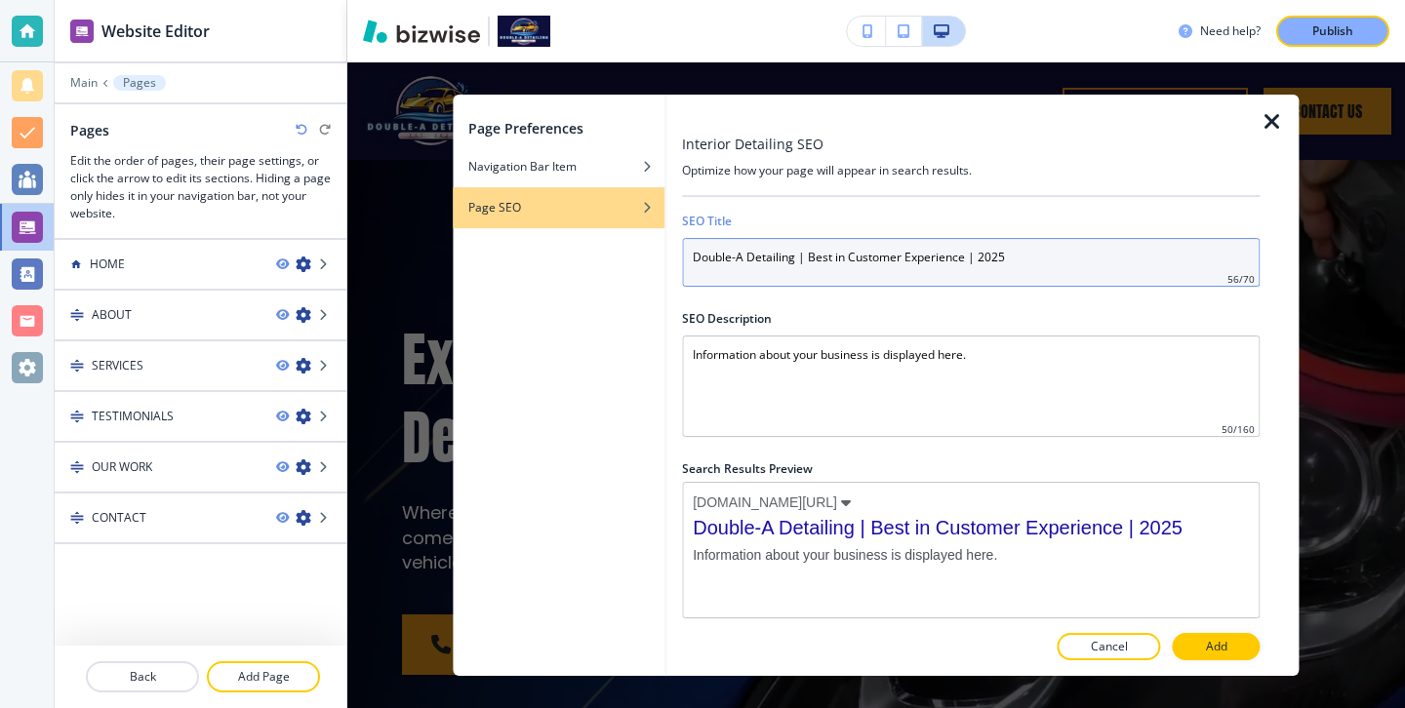
drag, startPoint x: 1048, startPoint y: 263, endPoint x: 681, endPoint y: 255, distance: 366.9
click at [681, 256] on div "Interior Detailing SEO Optimize how your page will appear in search results. SE…" at bounding box center [982, 385] width 632 height 581
type input "U"
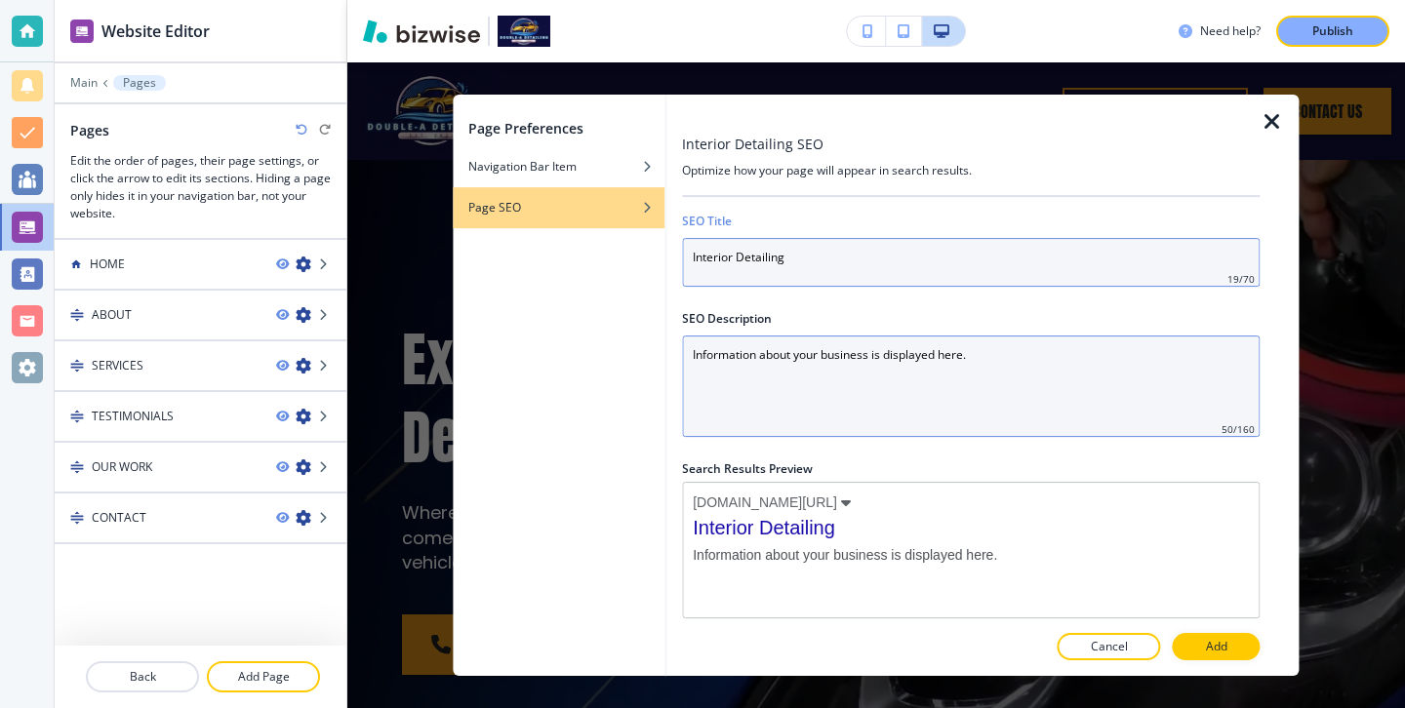
type input "Interior Detailing"
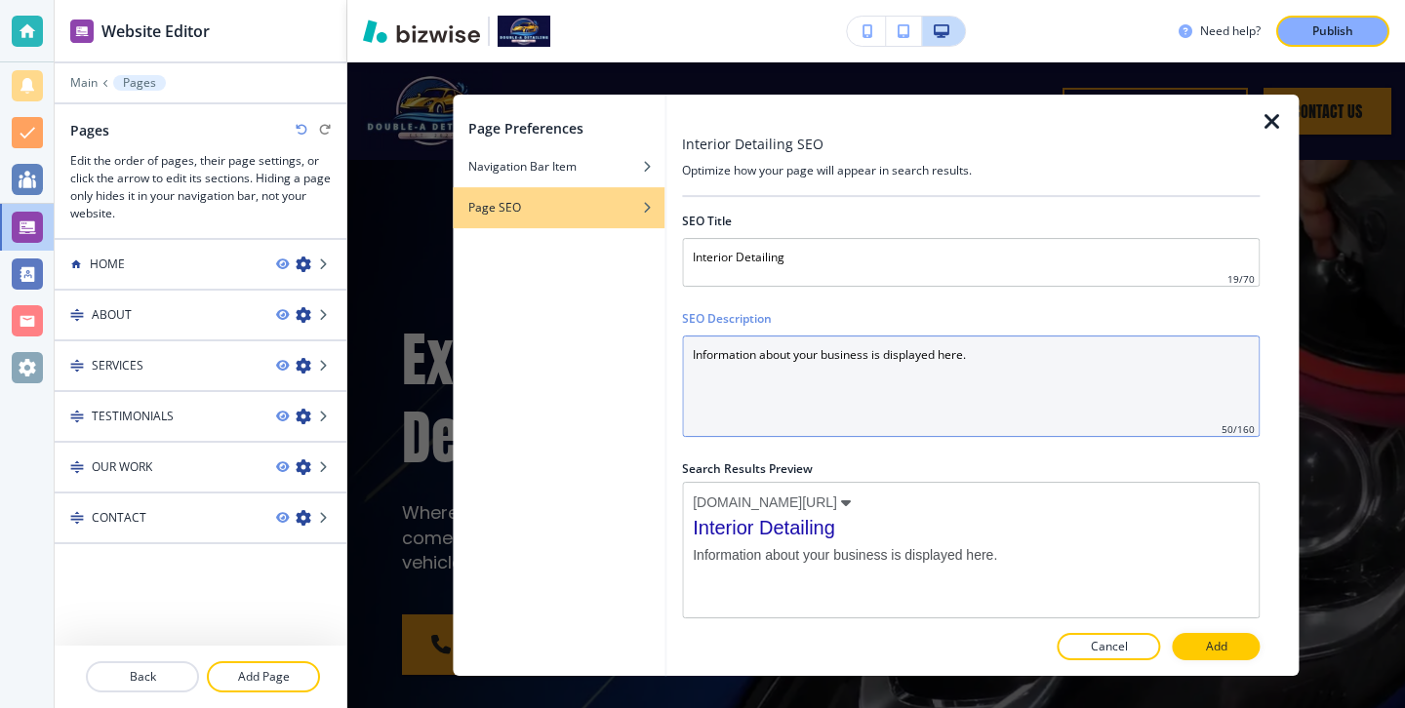
drag, startPoint x: 998, startPoint y: 367, endPoint x: 347, endPoint y: 345, distance: 651.1
click at [347, 346] on div "Page Preferences Navigation Bar Item Page SEO Interior Detailing SEO Optimize h…" at bounding box center [876, 385] width 1058 height 646
type Description "o"
type Description "Interior Detailing"
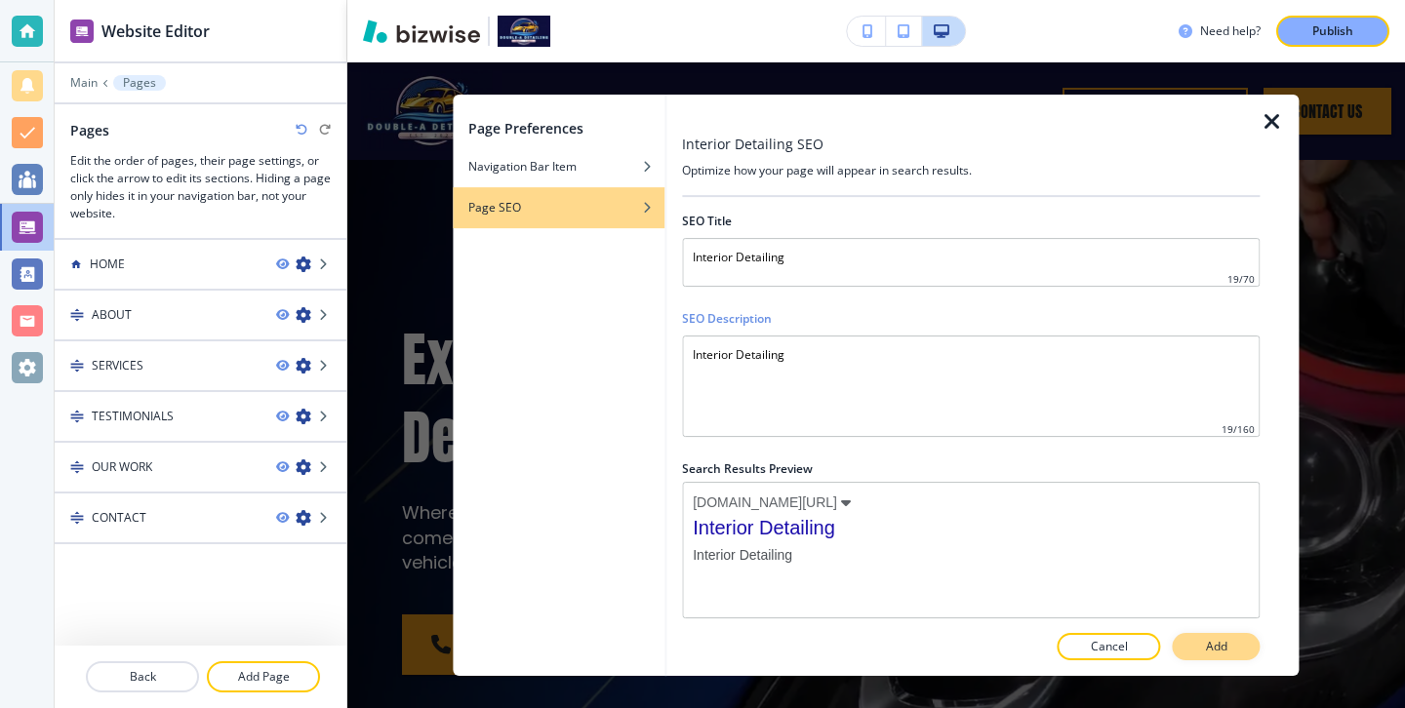
click at [1190, 647] on button "Add" at bounding box center [1217, 646] width 88 height 27
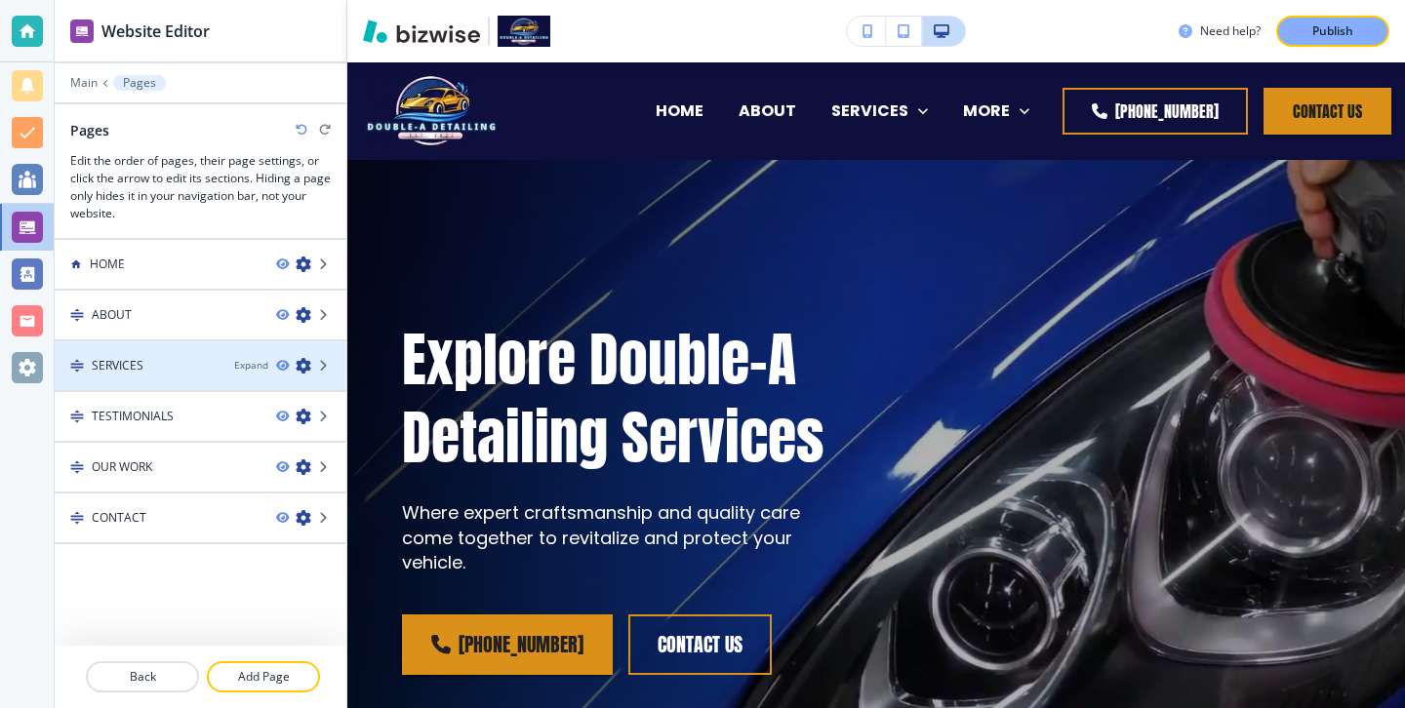
click at [221, 368] on div "SERVICES Expand" at bounding box center [201, 366] width 292 height 18
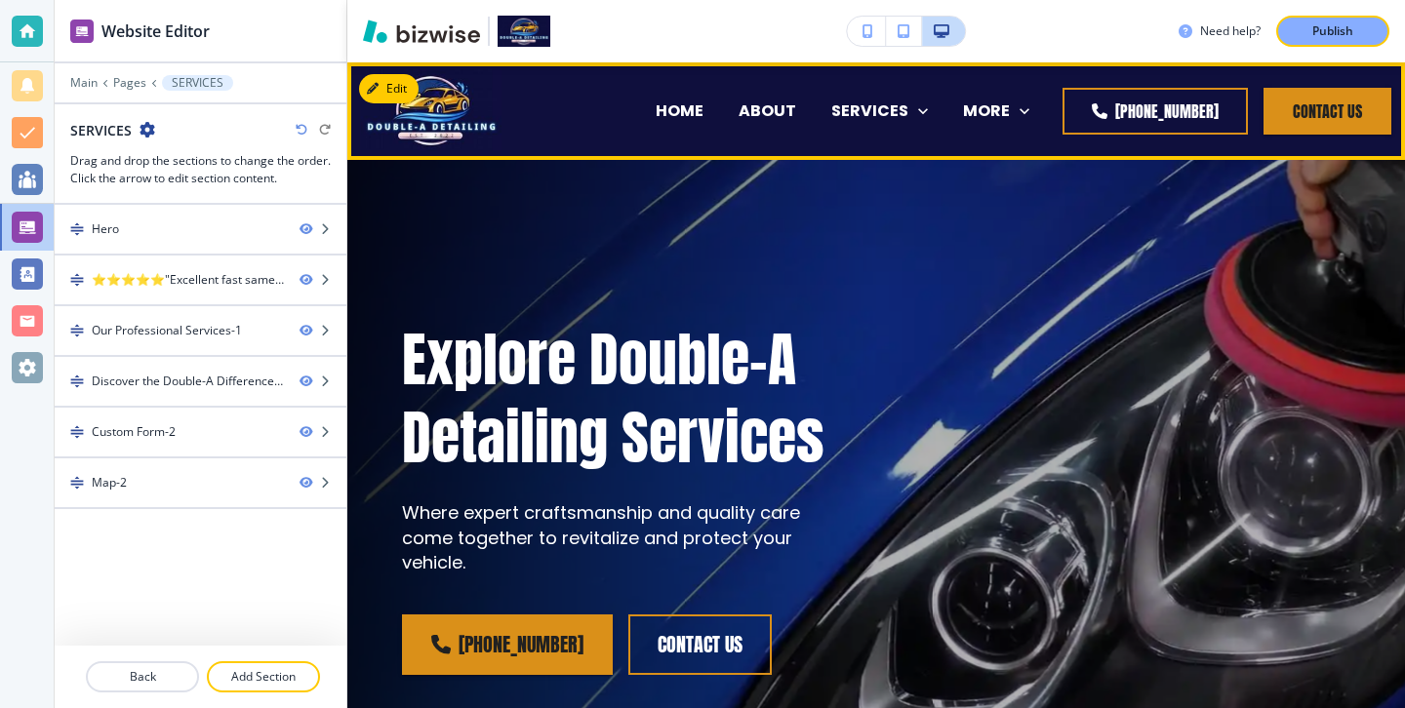
click at [814, 97] on div "SERVICES Interior Detailing" at bounding box center [880, 111] width 132 height 78
click at [831, 111] on p "SERVICES" at bounding box center [869, 111] width 77 height 22
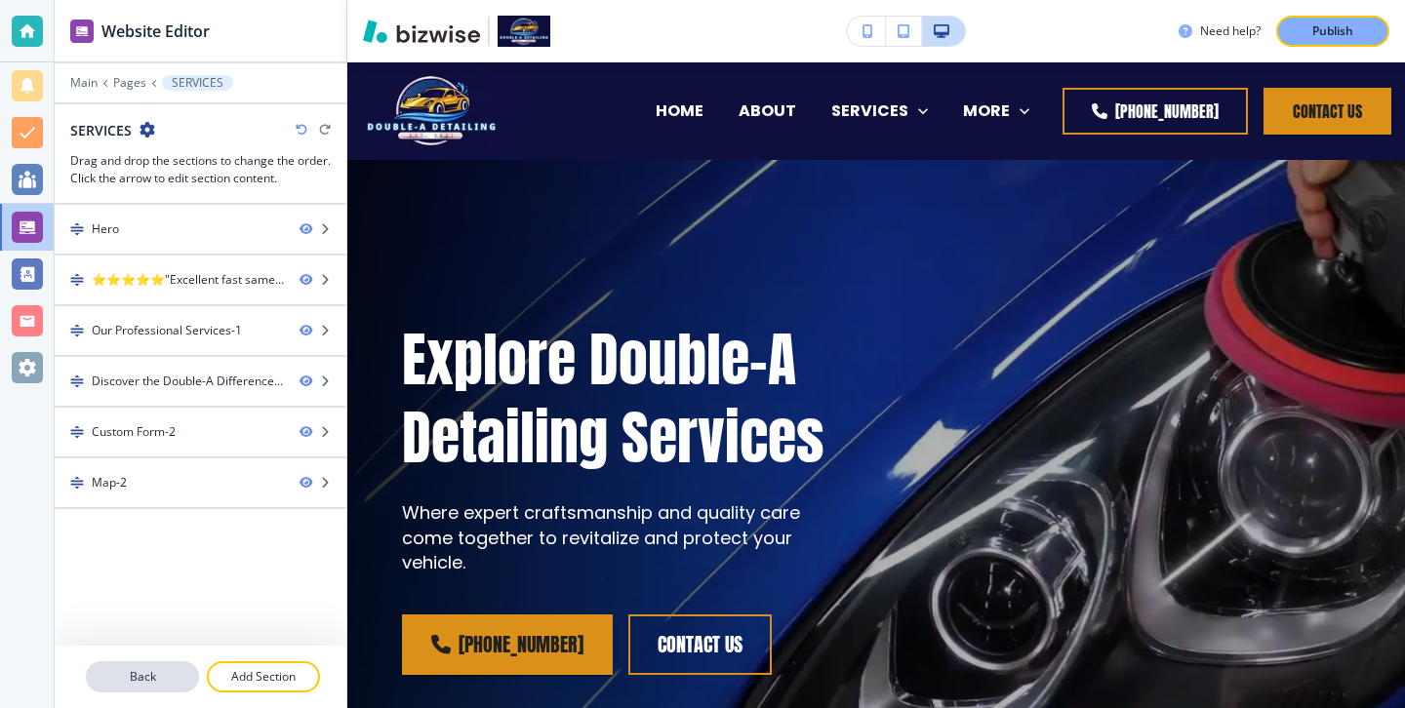
click at [123, 665] on button "Back" at bounding box center [142, 676] width 113 height 31
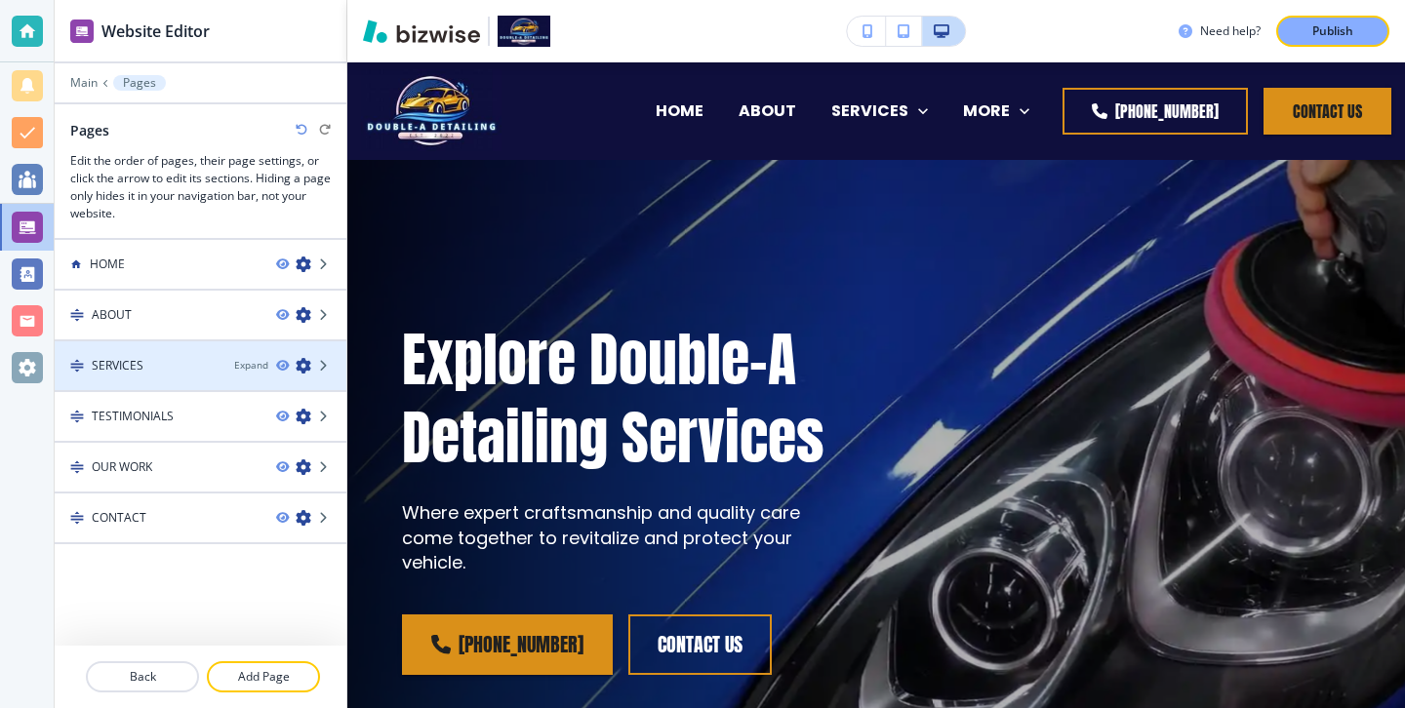
click at [199, 358] on div "SERVICES" at bounding box center [137, 366] width 164 height 18
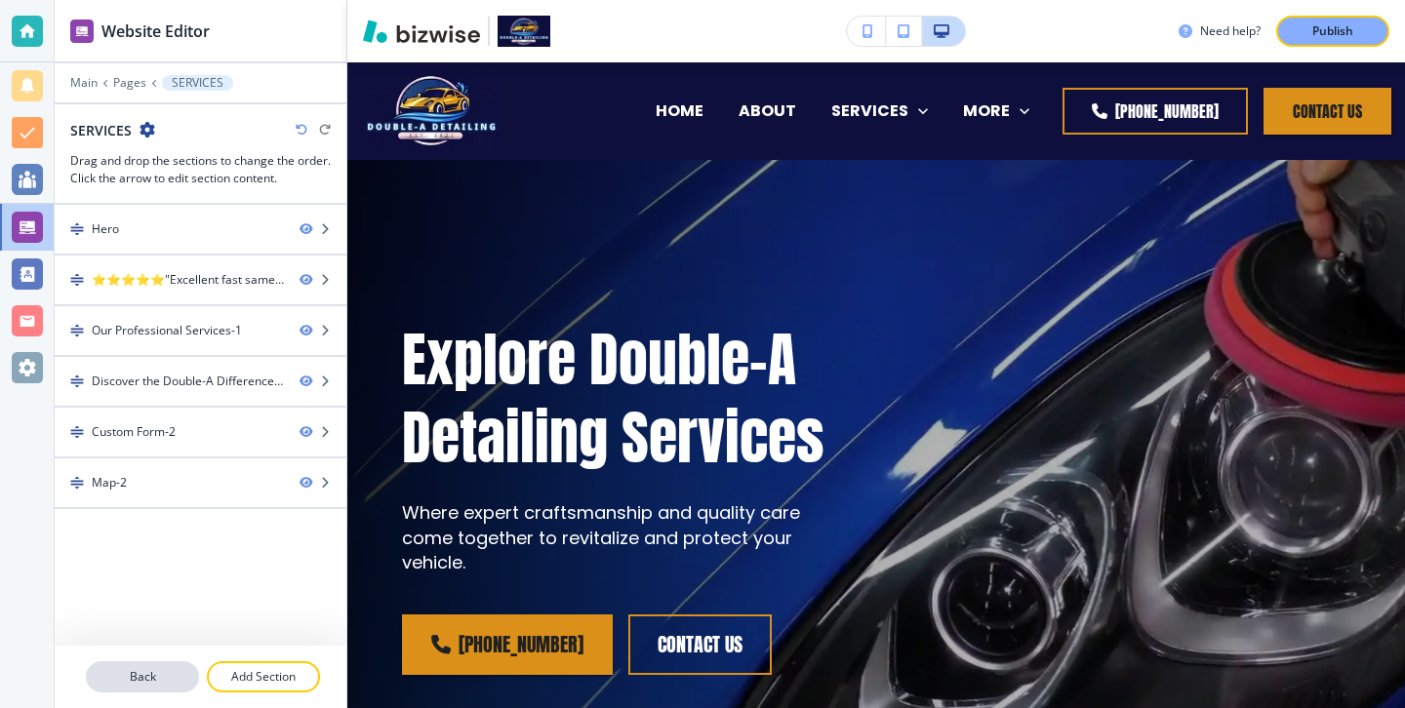
click at [168, 671] on p "Back" at bounding box center [142, 677] width 109 height 18
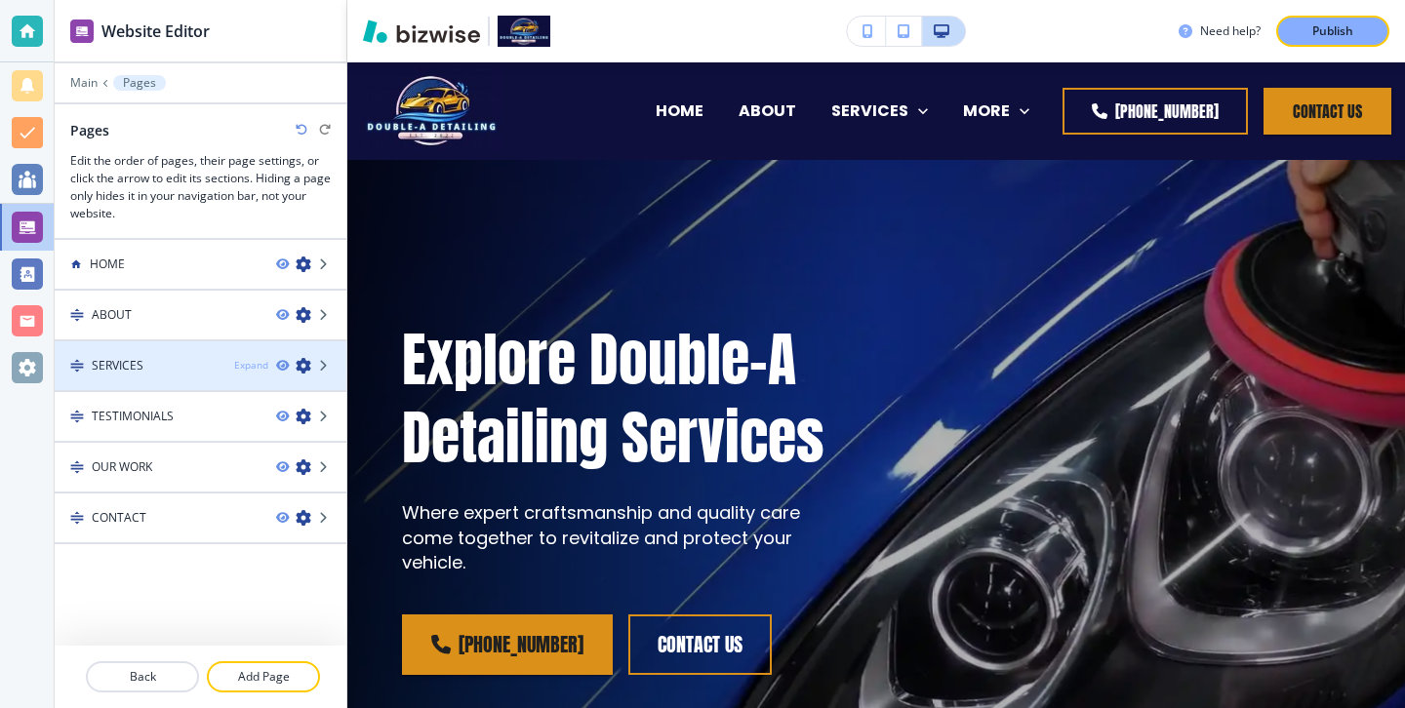
click at [255, 366] on div "Expand" at bounding box center [251, 365] width 34 height 15
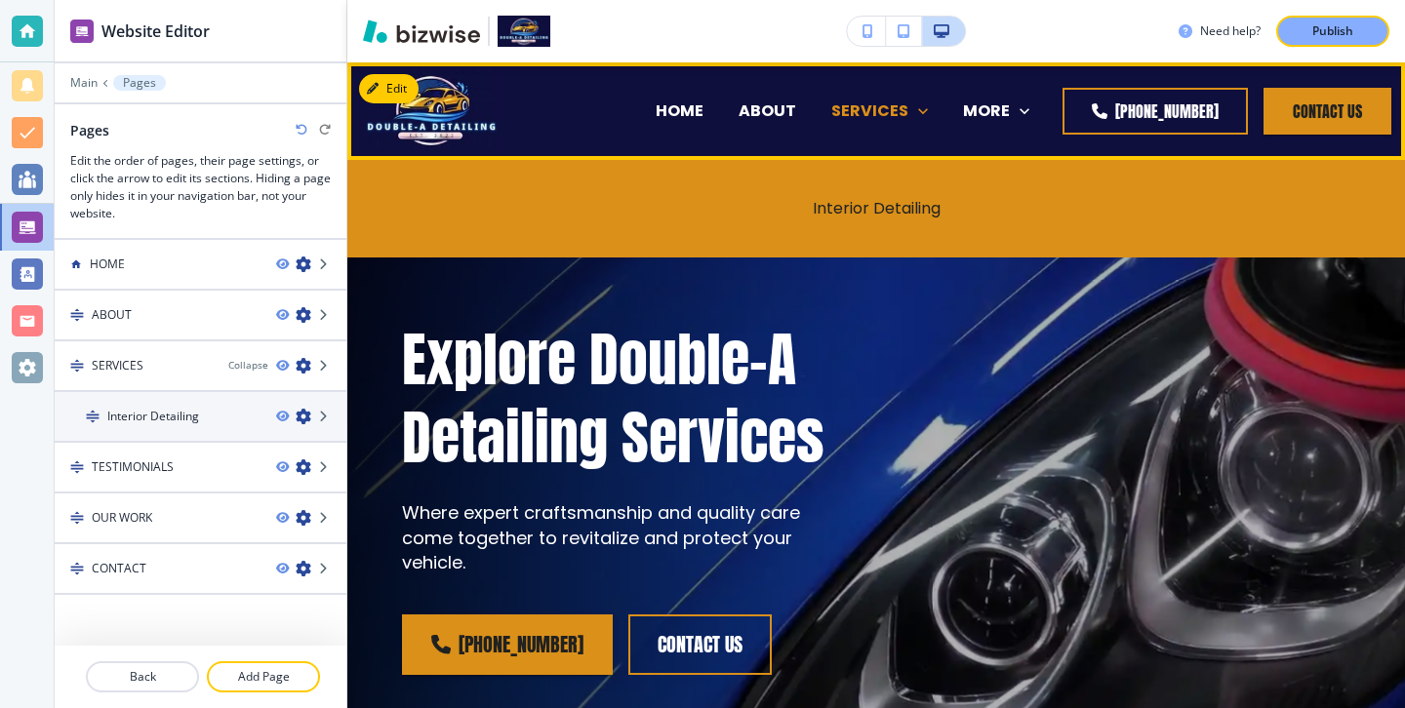
click at [831, 107] on link "SERVICES" at bounding box center [879, 111] width 97 height 22
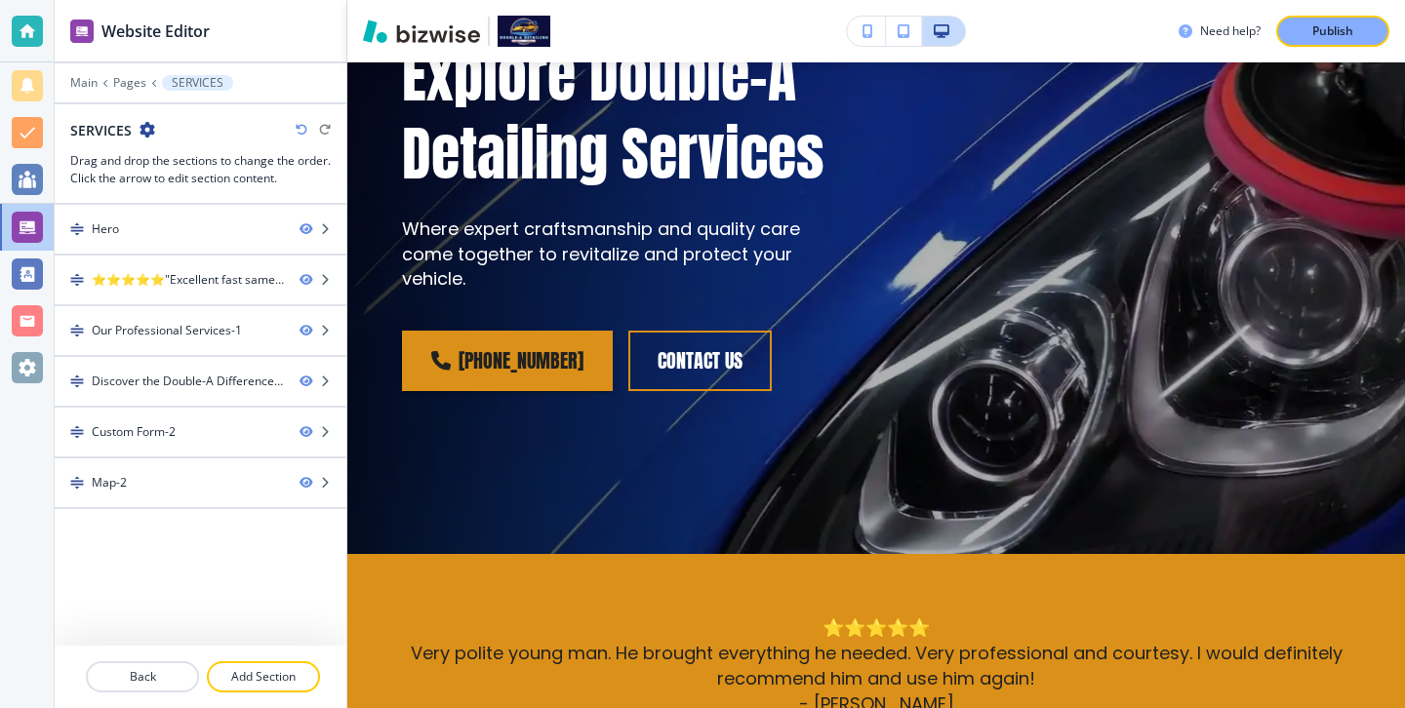
scroll to position [280, 0]
